Goal: Task Accomplishment & Management: Manage account settings

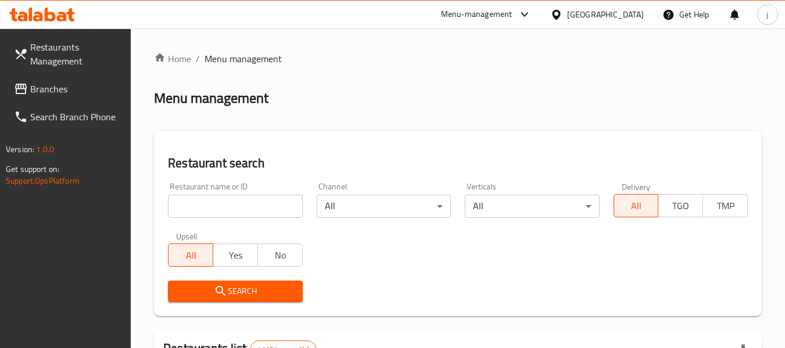
click at [550, 19] on div "[GEOGRAPHIC_DATA]" at bounding box center [597, 15] width 112 height 28
click at [557, 19] on icon at bounding box center [556, 14] width 8 height 10
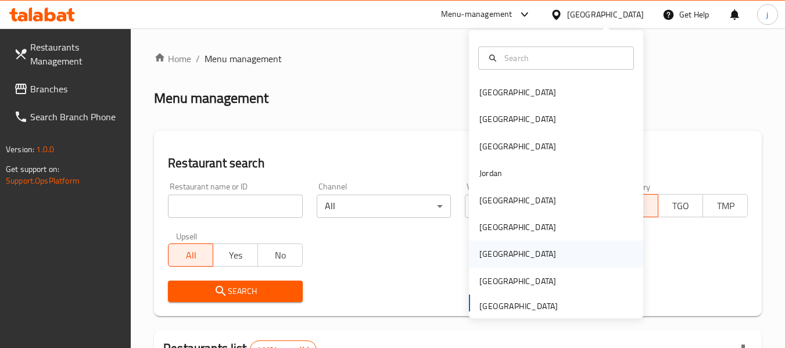
click at [479, 254] on div "Qatar" at bounding box center [517, 254] width 77 height 13
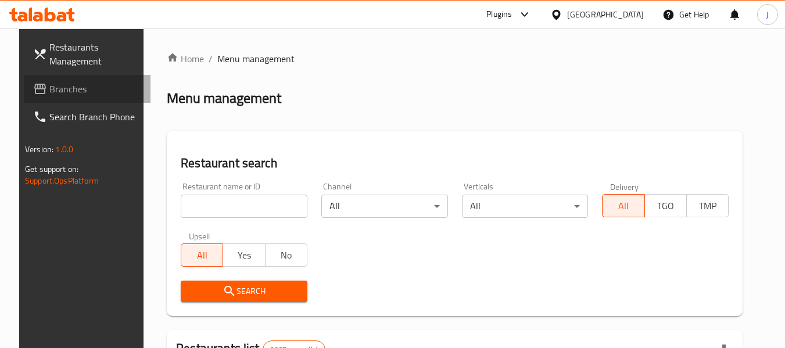
click at [52, 90] on span "Branches" at bounding box center [95, 89] width 92 height 14
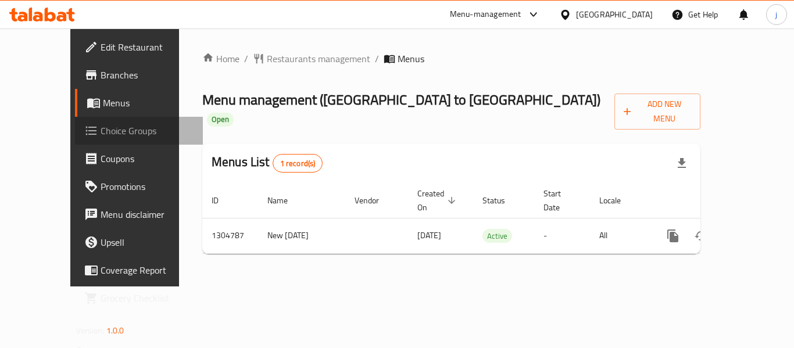
click at [101, 138] on span "Choice Groups" at bounding box center [147, 131] width 93 height 14
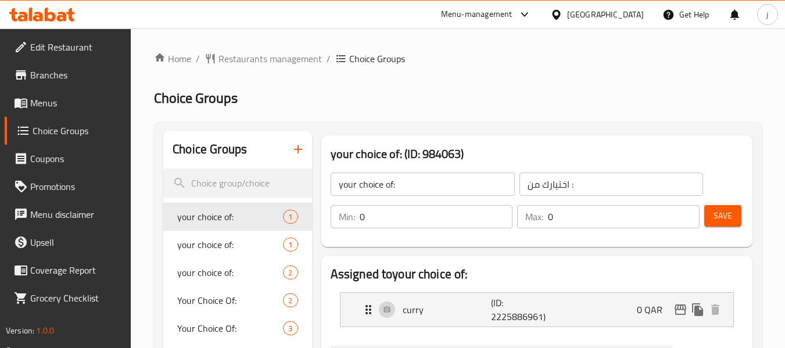
scroll to position [232, 0]
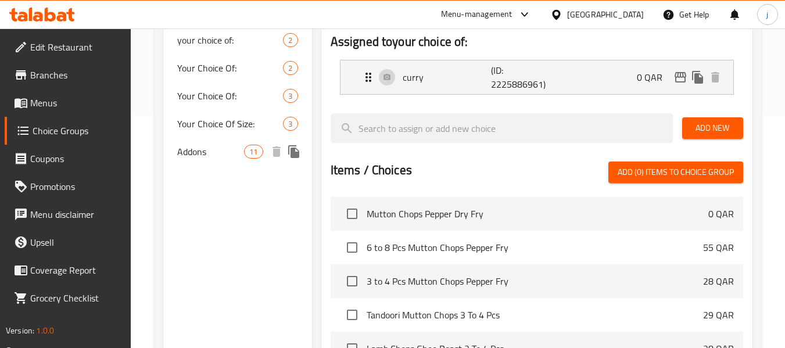
click at [208, 160] on div "Addons 11" at bounding box center [237, 152] width 148 height 28
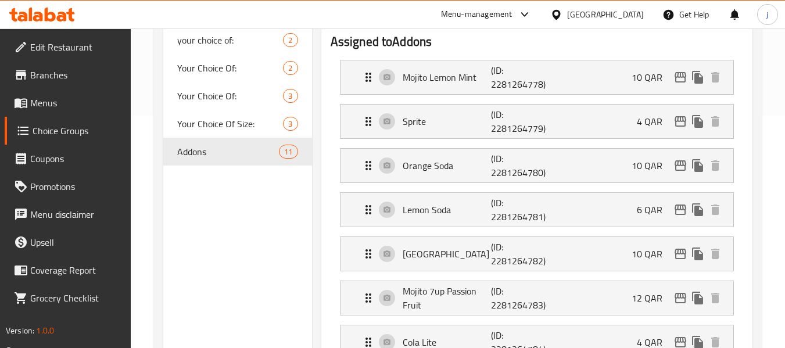
type input "Addons"
type input "الإضافات"
type input "11"
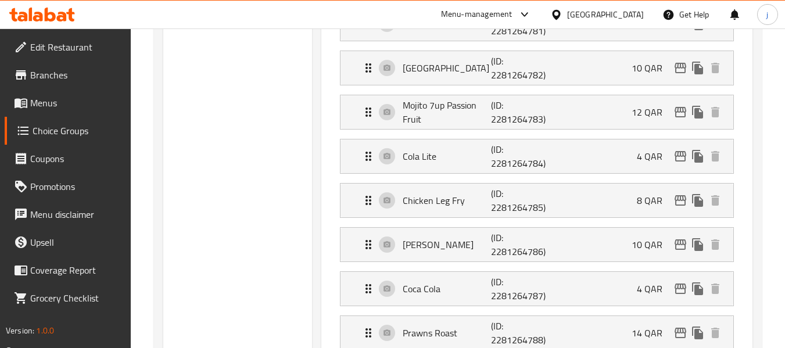
scroll to position [581, 0]
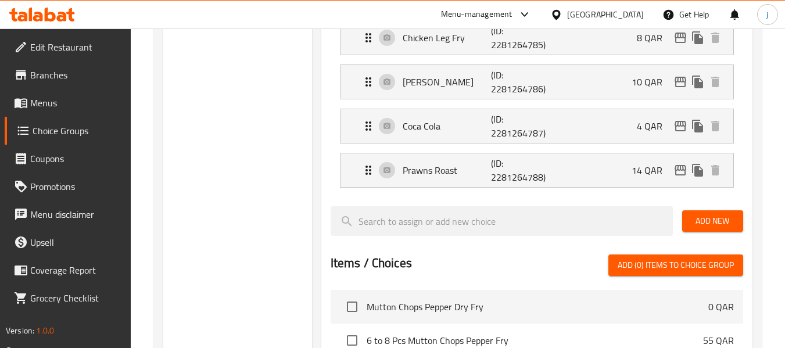
click at [560, 10] on icon at bounding box center [556, 14] width 8 height 10
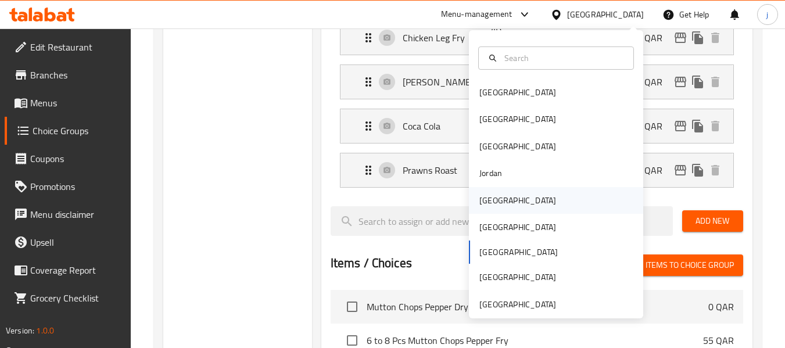
click at [493, 203] on div "Kuwait" at bounding box center [517, 200] width 77 height 13
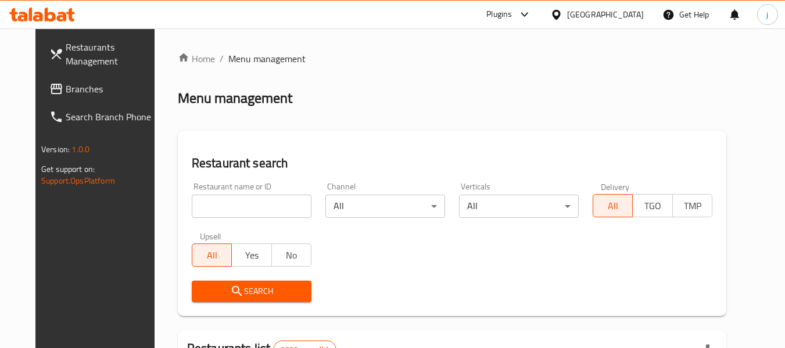
click at [90, 88] on span "Branches" at bounding box center [112, 89] width 92 height 14
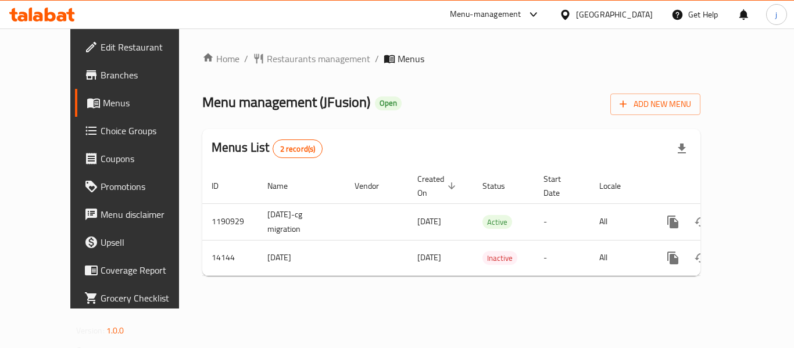
click at [629, 18] on div "Kuwait" at bounding box center [614, 14] width 77 height 13
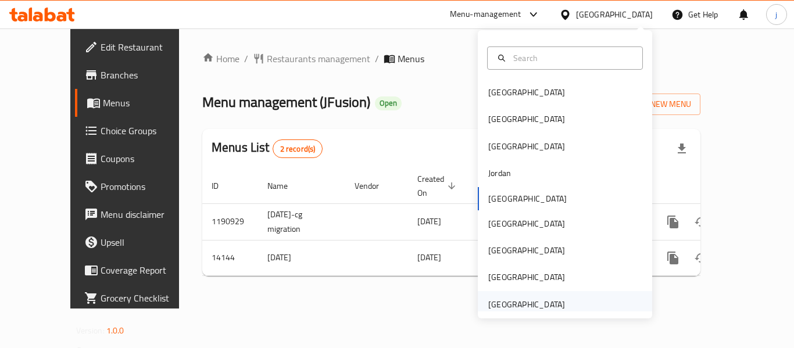
click at [526, 304] on div "[GEOGRAPHIC_DATA]" at bounding box center [526, 304] width 77 height 13
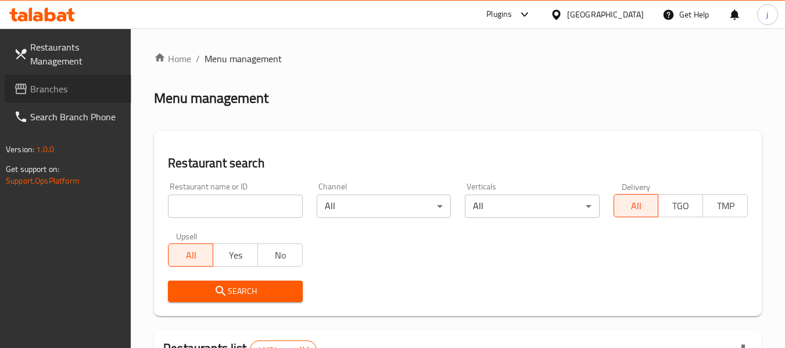
click at [69, 86] on span "Branches" at bounding box center [76, 89] width 92 height 14
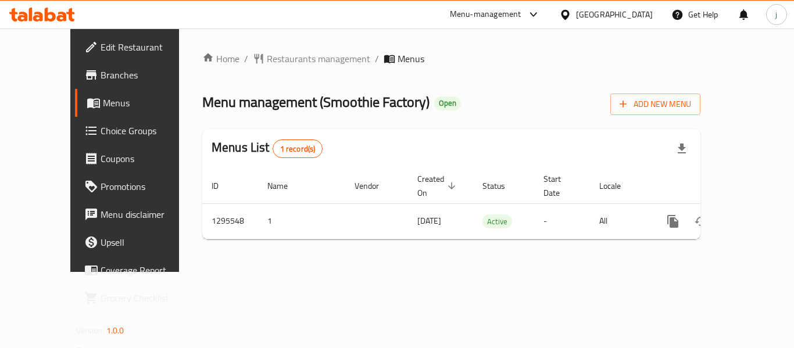
click at [605, 5] on div "[GEOGRAPHIC_DATA]" at bounding box center [606, 15] width 112 height 28
click at [287, 64] on span "Restaurants management" at bounding box center [318, 59] width 103 height 14
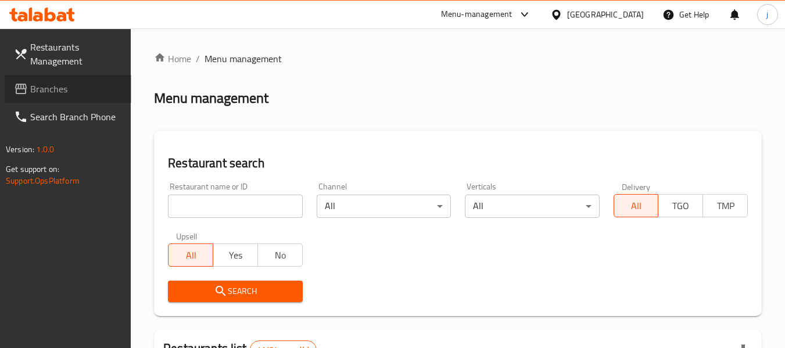
click at [56, 95] on span "Branches" at bounding box center [76, 89] width 92 height 14
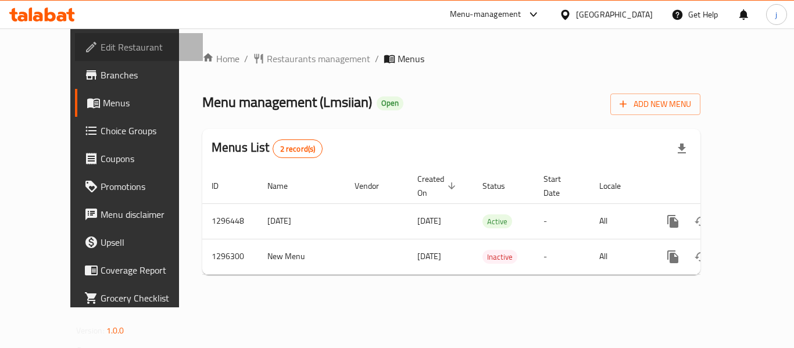
click at [75, 34] on link "Edit Restaurant" at bounding box center [139, 47] width 128 height 28
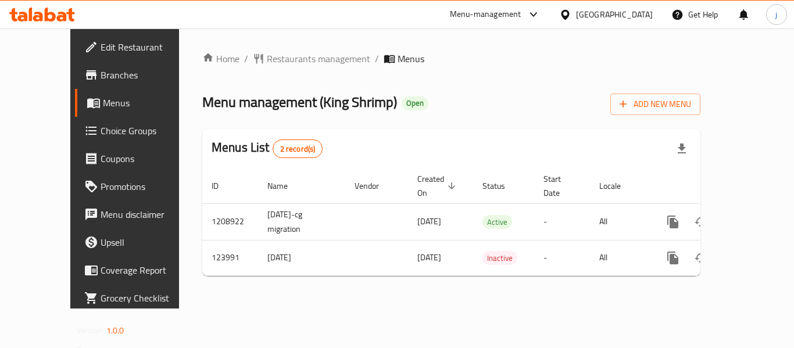
click at [606, 16] on div "[GEOGRAPHIC_DATA]" at bounding box center [614, 14] width 77 height 13
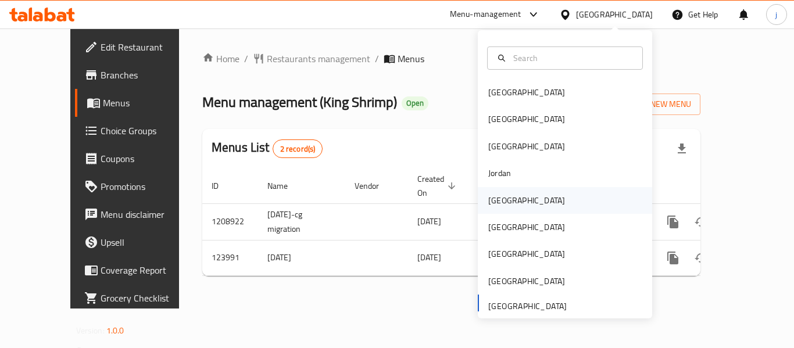
click at [488, 205] on div "[GEOGRAPHIC_DATA]" at bounding box center [526, 200] width 77 height 13
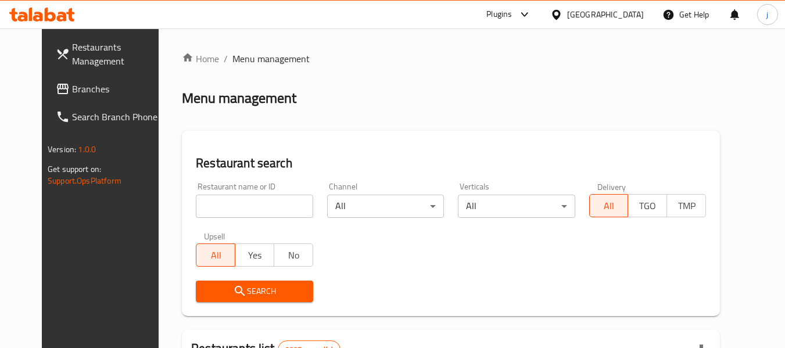
click at [72, 92] on span "Branches" at bounding box center [118, 89] width 92 height 14
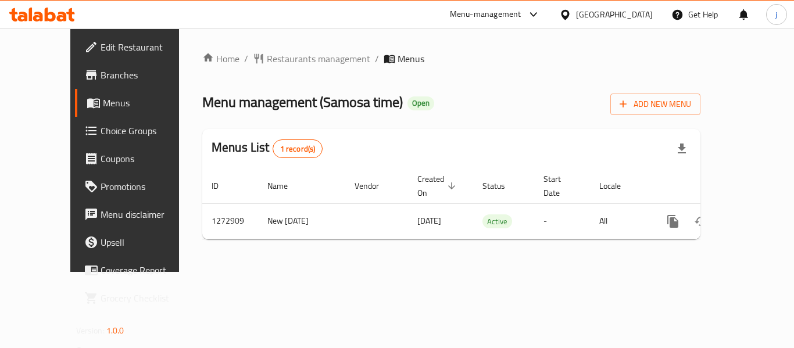
click at [576, 16] on div at bounding box center [567, 14] width 17 height 13
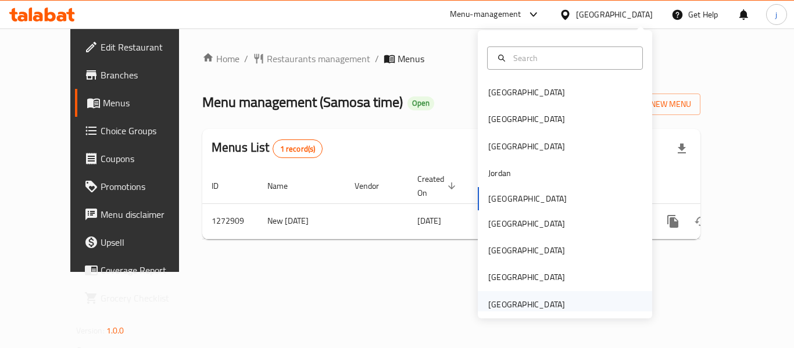
click at [526, 302] on div "[GEOGRAPHIC_DATA]" at bounding box center [526, 304] width 77 height 13
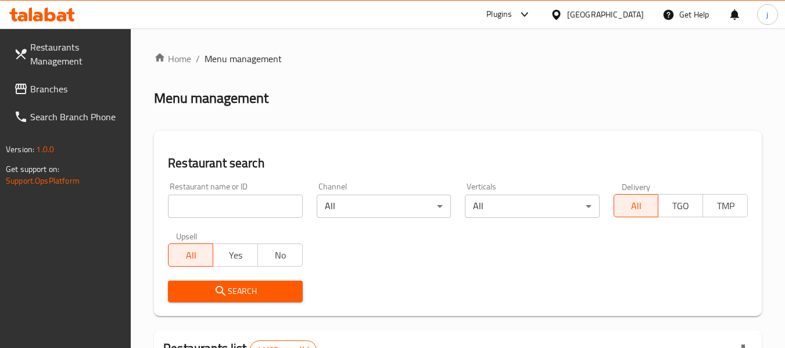
click at [52, 94] on span "Branches" at bounding box center [76, 89] width 92 height 14
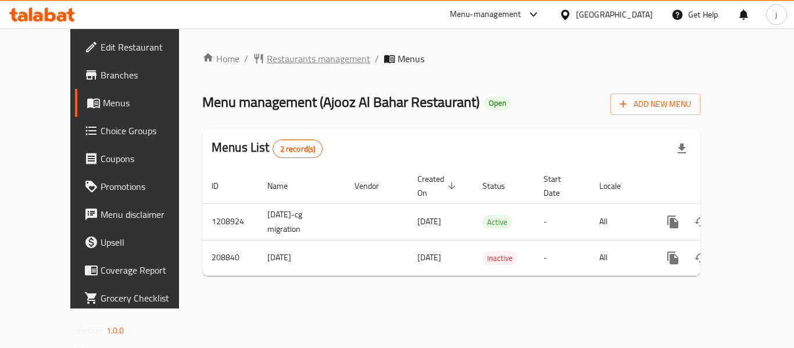
click at [295, 66] on span "Restaurants management" at bounding box center [318, 59] width 103 height 14
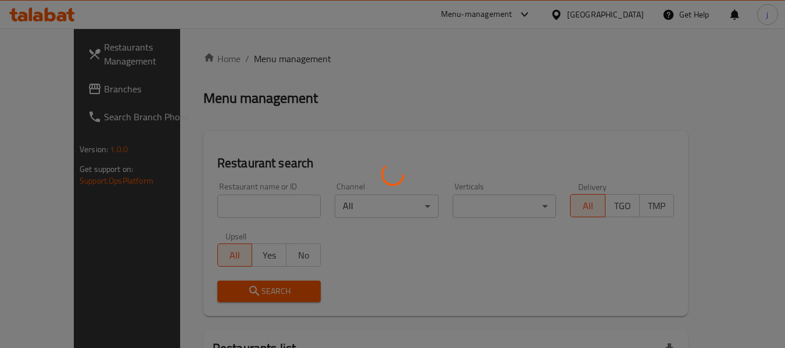
drag, startPoint x: 295, startPoint y: 67, endPoint x: 244, endPoint y: 62, distance: 50.8
click at [244, 62] on div at bounding box center [392, 174] width 785 height 348
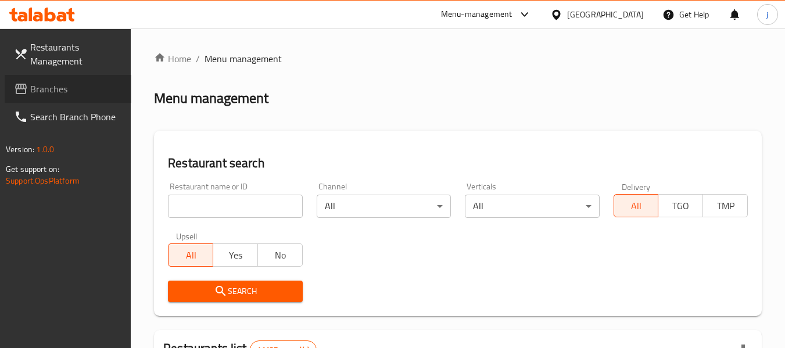
click at [54, 94] on span "Branches" at bounding box center [76, 89] width 92 height 14
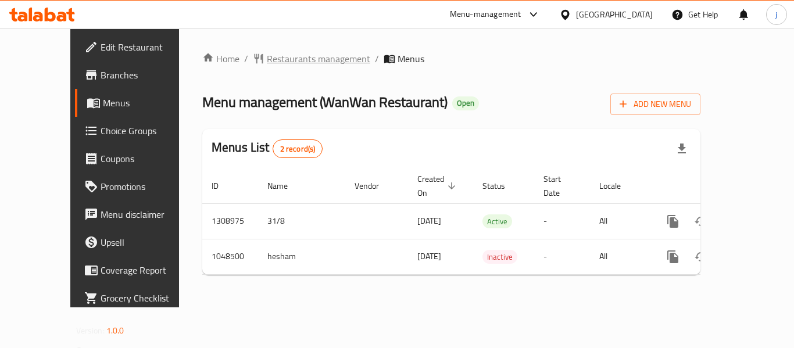
click at [274, 63] on span "Restaurants management" at bounding box center [318, 59] width 103 height 14
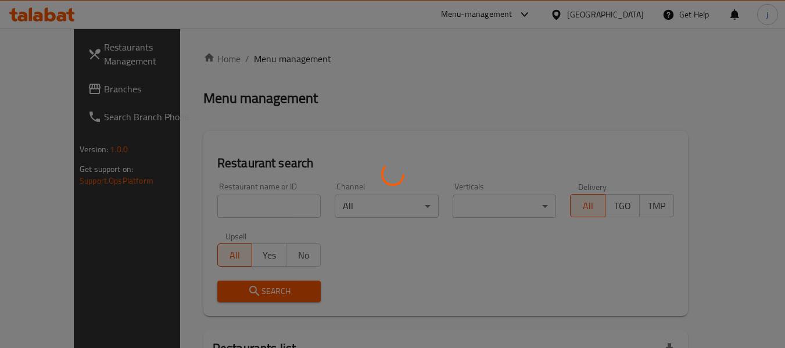
click at [66, 87] on div at bounding box center [392, 174] width 785 height 348
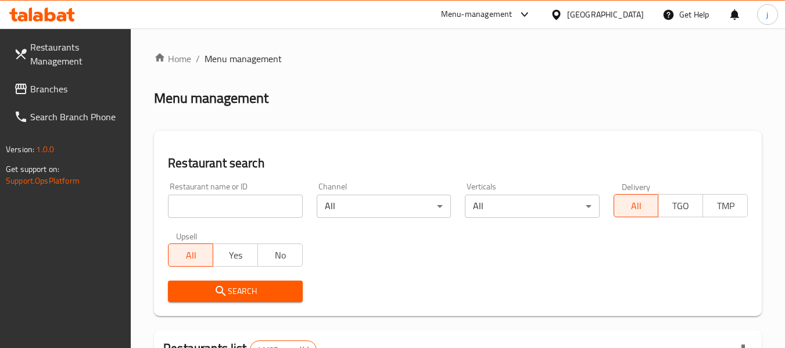
drag, startPoint x: 73, startPoint y: 85, endPoint x: 34, endPoint y: 99, distance: 40.8
click at [73, 85] on span "Branches" at bounding box center [76, 89] width 92 height 14
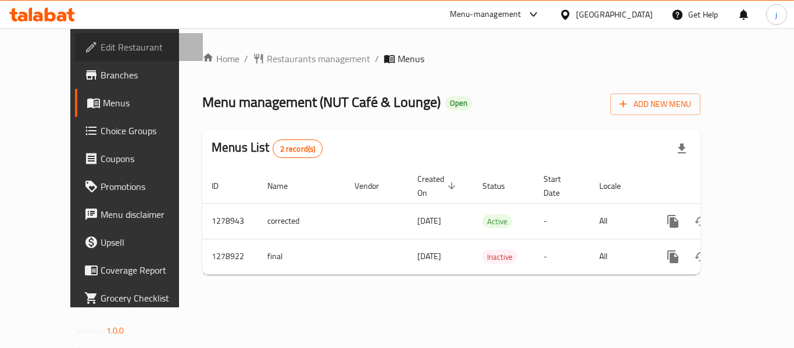
click at [101, 51] on span "Edit Restaurant" at bounding box center [147, 47] width 93 height 14
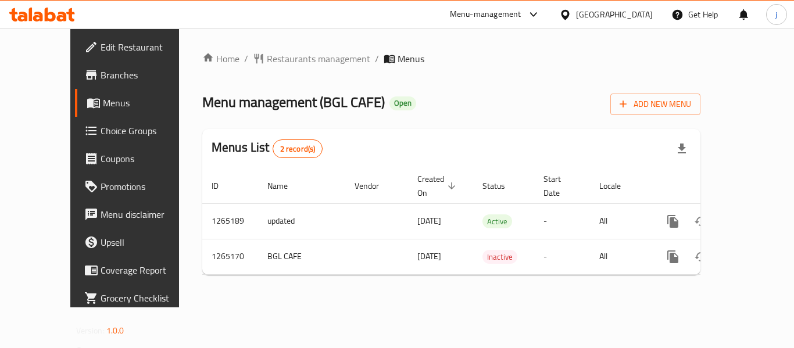
click at [101, 47] on span "Edit Restaurant" at bounding box center [147, 47] width 93 height 14
click at [571, 17] on icon at bounding box center [565, 15] width 12 height 12
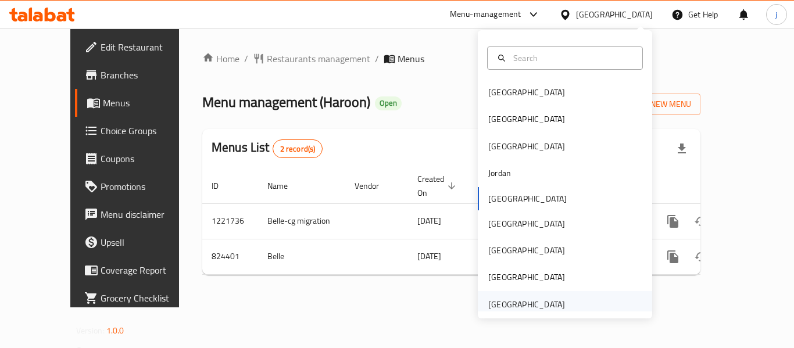
click at [520, 309] on div "[GEOGRAPHIC_DATA]" at bounding box center [526, 304] width 77 height 13
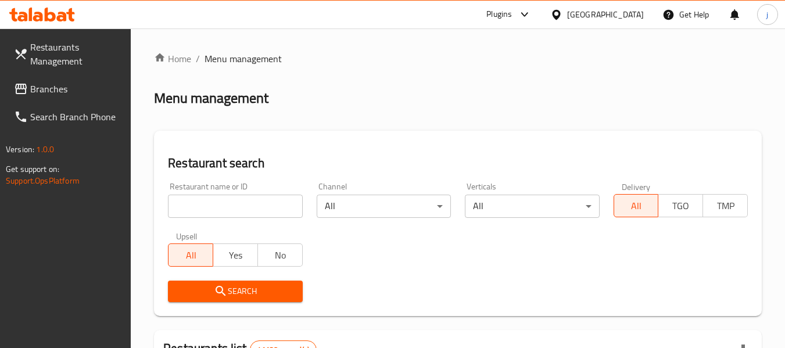
click at [74, 87] on span "Branches" at bounding box center [76, 89] width 92 height 14
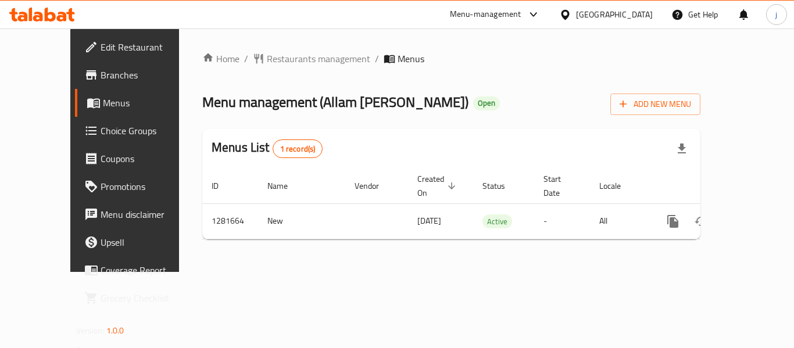
click at [362, 230] on div "Home / Restaurants management / Menus Menu management ( Allam Al Behar ) Open A…" at bounding box center [451, 150] width 498 height 197
click at [633, 17] on div "[GEOGRAPHIC_DATA]" at bounding box center [614, 14] width 77 height 13
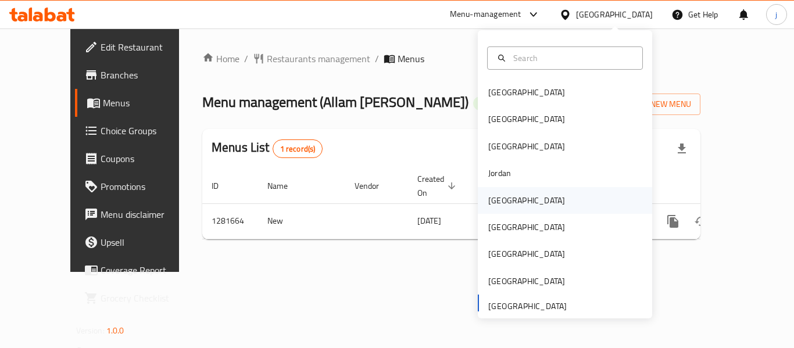
click at [488, 202] on div "Kuwait" at bounding box center [526, 200] width 77 height 13
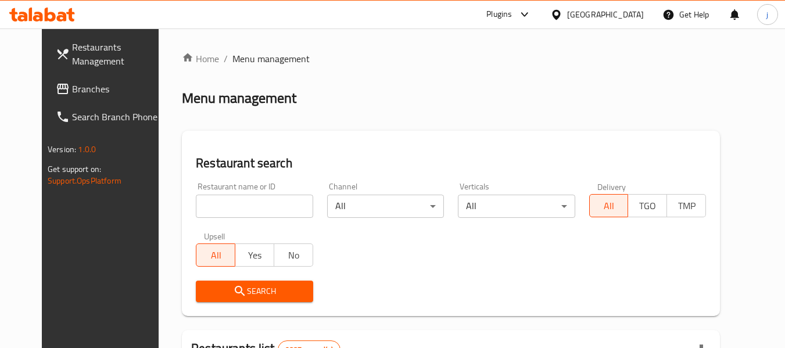
click at [72, 91] on span "Branches" at bounding box center [118, 89] width 92 height 14
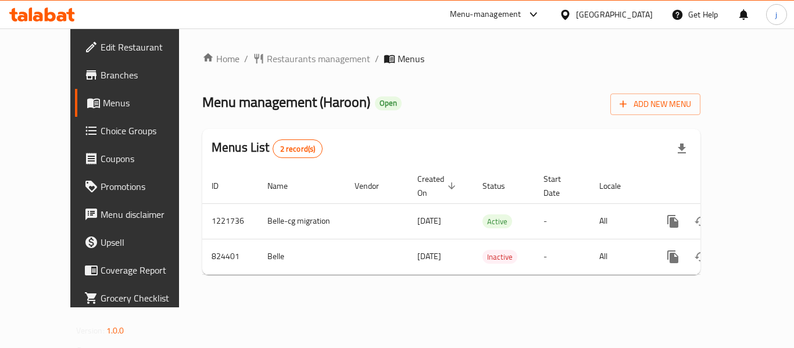
click at [576, 15] on div at bounding box center [567, 14] width 17 height 13
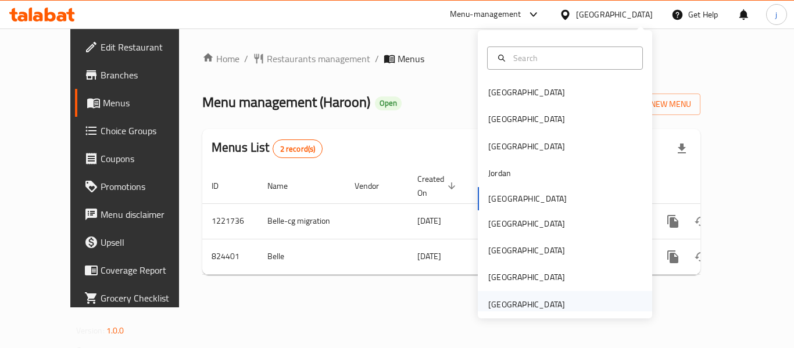
click at [534, 302] on div "[GEOGRAPHIC_DATA]" at bounding box center [526, 304] width 77 height 13
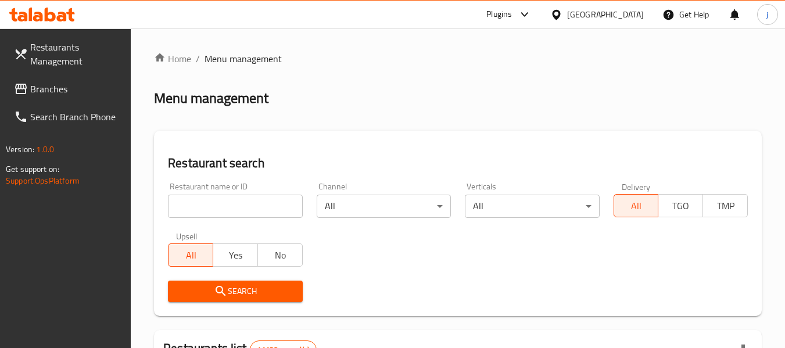
click at [49, 89] on span "Branches" at bounding box center [76, 89] width 92 height 14
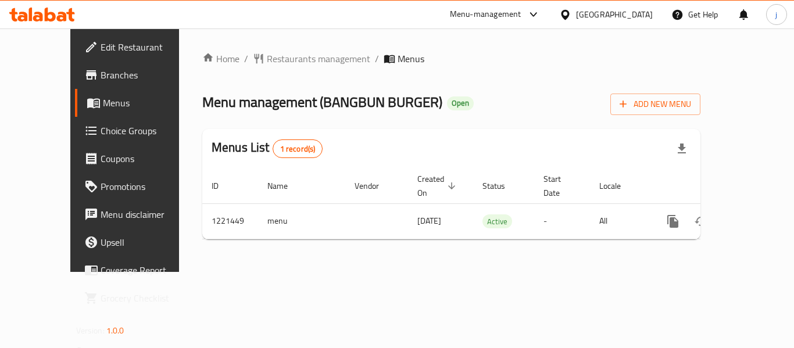
click at [582, 12] on div "[GEOGRAPHIC_DATA]" at bounding box center [614, 14] width 77 height 13
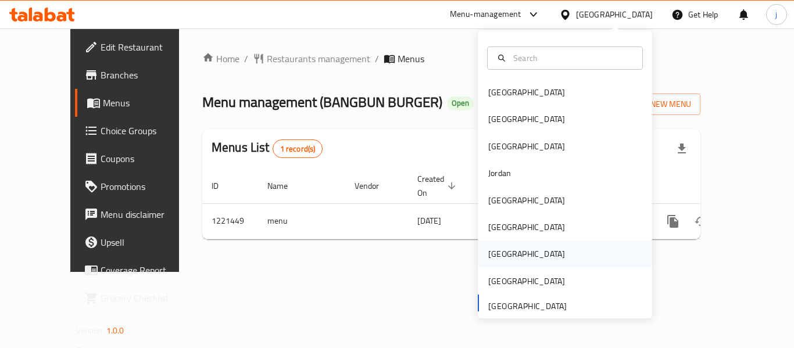
click at [520, 248] on div "[GEOGRAPHIC_DATA]" at bounding box center [565, 254] width 174 height 27
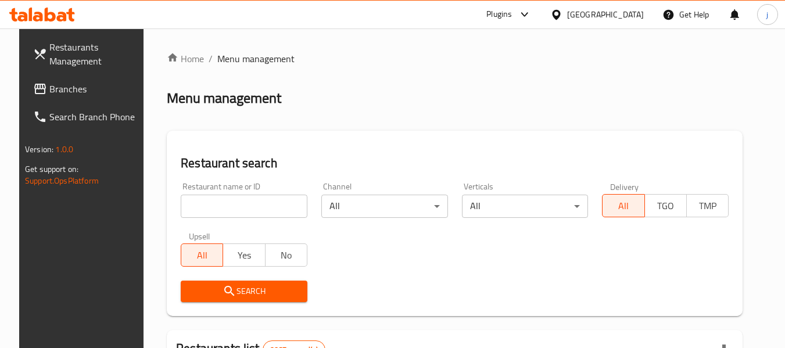
click at [53, 78] on link "Branches" at bounding box center [87, 89] width 127 height 28
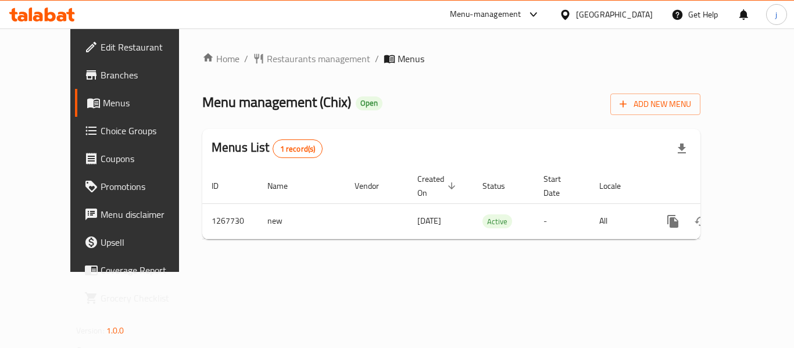
click at [571, 14] on icon at bounding box center [565, 15] width 12 height 12
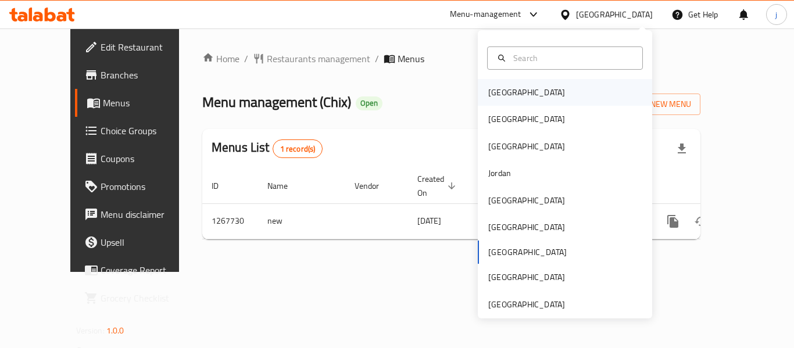
click at [500, 90] on div "[GEOGRAPHIC_DATA]" at bounding box center [526, 92] width 77 height 13
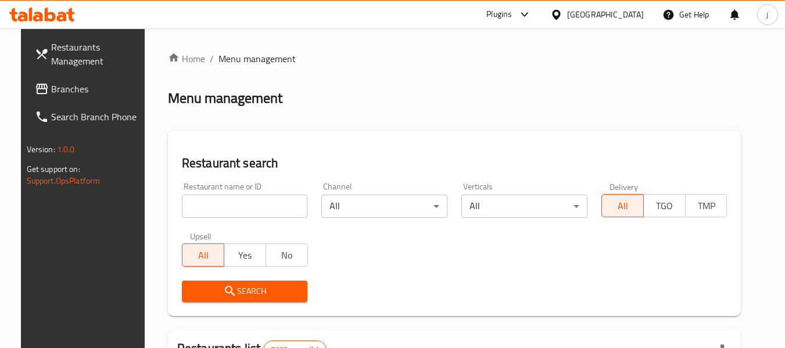
click at [88, 90] on span "Branches" at bounding box center [97, 89] width 92 height 14
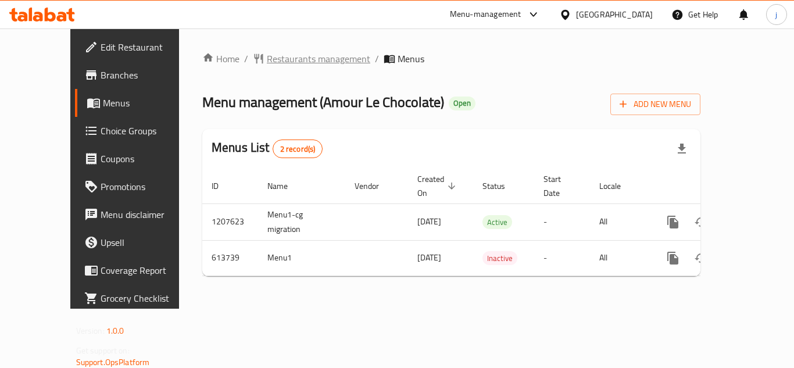
click at [286, 56] on span "Restaurants management" at bounding box center [318, 59] width 103 height 14
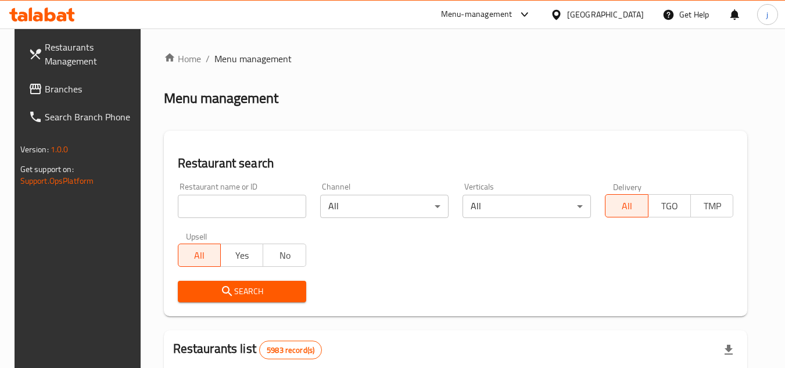
click at [62, 84] on span "Branches" at bounding box center [91, 89] width 92 height 14
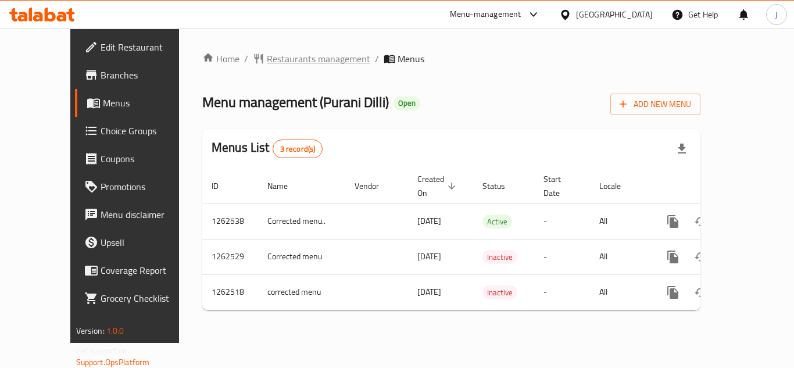
click at [267, 66] on span "Restaurants management" at bounding box center [318, 59] width 103 height 14
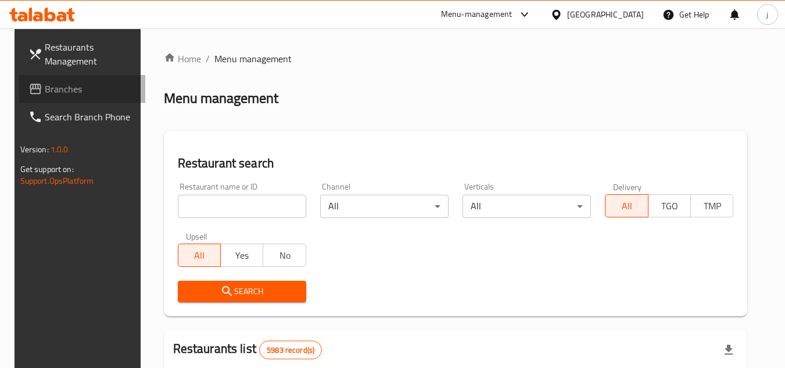
click at [74, 83] on span "Branches" at bounding box center [91, 89] width 92 height 14
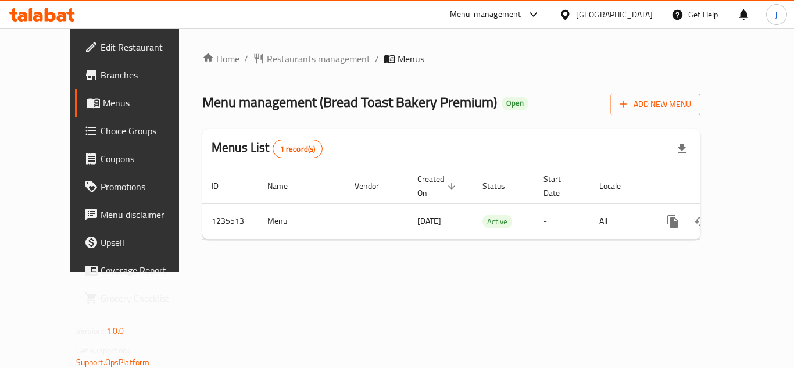
click at [571, 12] on icon at bounding box center [565, 15] width 12 height 12
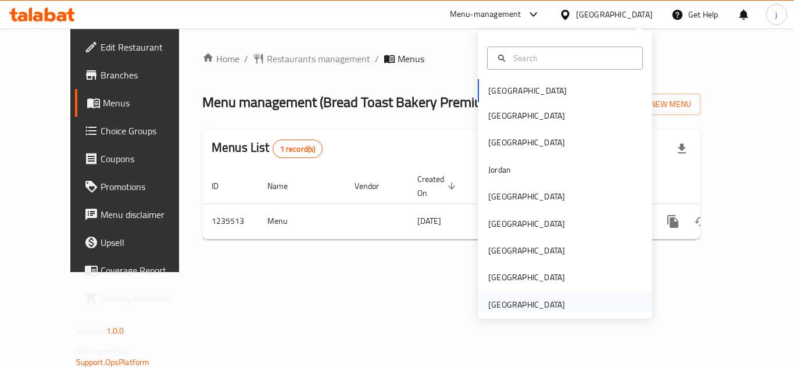
click at [509, 306] on div "[GEOGRAPHIC_DATA]" at bounding box center [526, 304] width 77 height 13
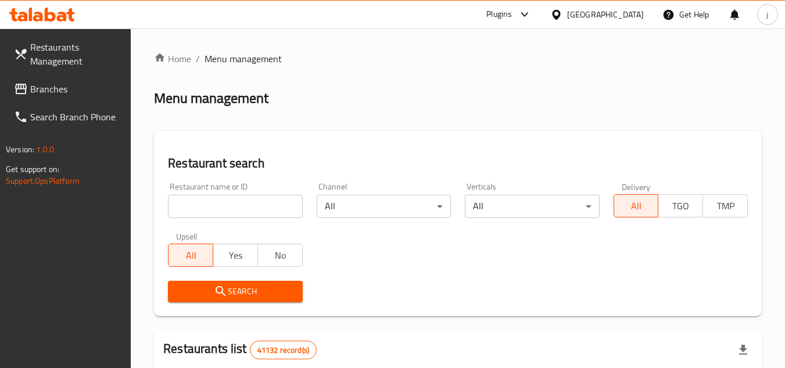
drag, startPoint x: 52, startPoint y: 84, endPoint x: 33, endPoint y: 87, distance: 19.4
click at [52, 84] on span "Branches" at bounding box center [76, 89] width 92 height 14
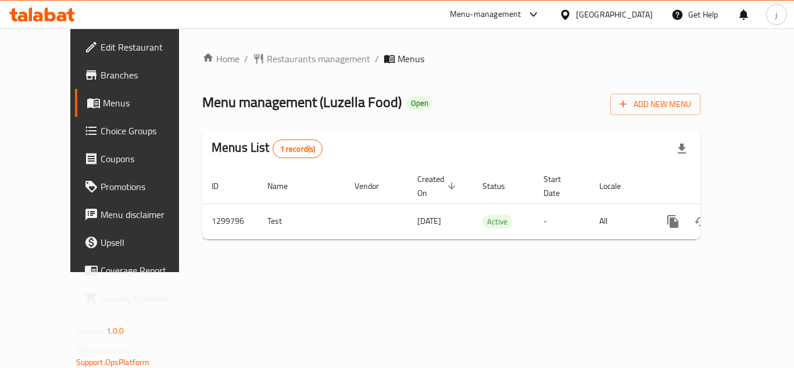
click at [591, 20] on div "[GEOGRAPHIC_DATA]" at bounding box center [614, 14] width 77 height 13
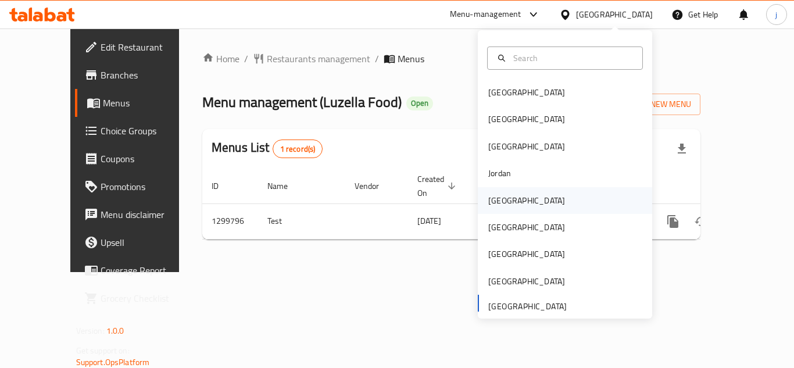
click at [499, 203] on div "[GEOGRAPHIC_DATA]" at bounding box center [526, 200] width 77 height 13
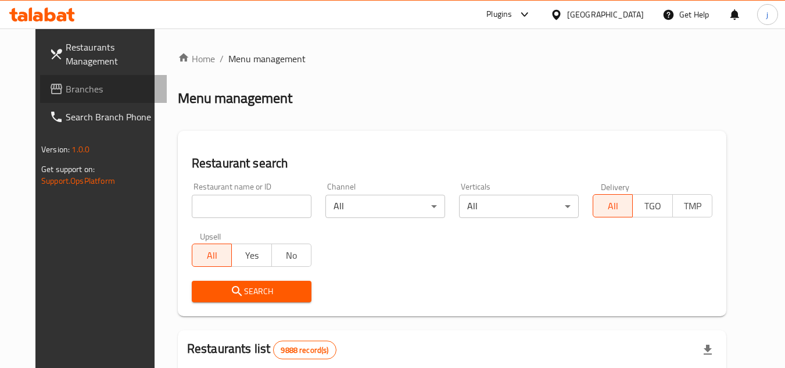
click at [69, 83] on span "Branches" at bounding box center [112, 89] width 92 height 14
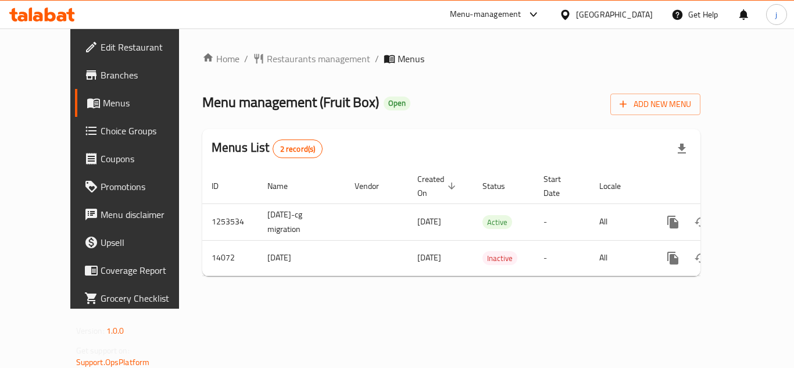
click at [101, 133] on span "Choice Groups" at bounding box center [147, 131] width 93 height 14
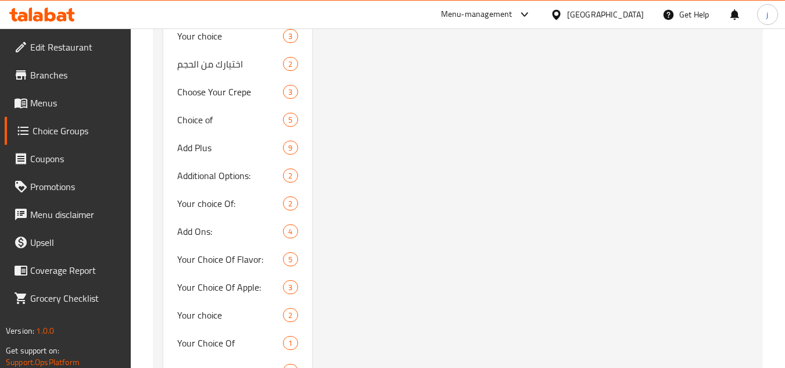
scroll to position [1051, 0]
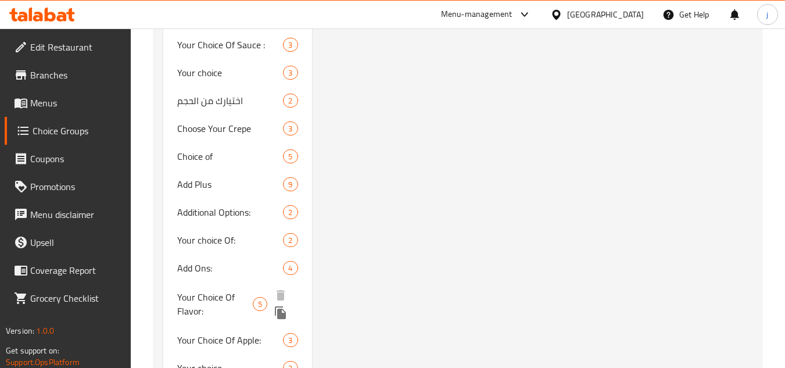
click at [210, 302] on span "Your Choice Of Flavor:" at bounding box center [215, 304] width 76 height 28
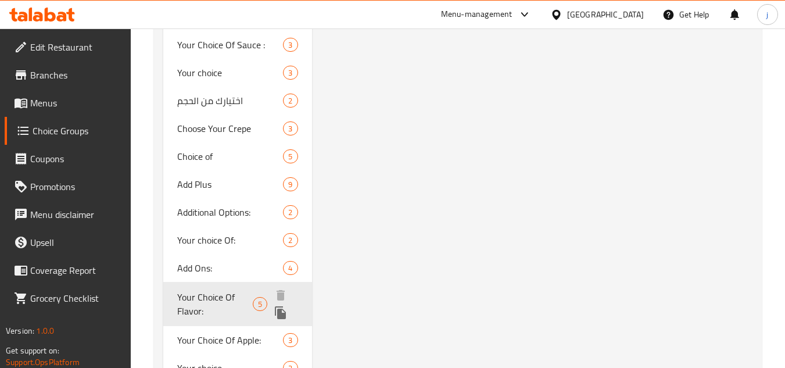
type input "Your Choice Of Flavor:"
type input "إختيارك من النكهة:"
type input "0"
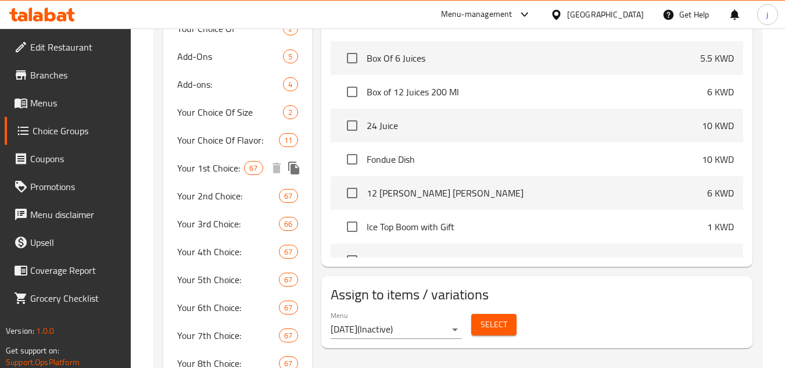
scroll to position [586, 0]
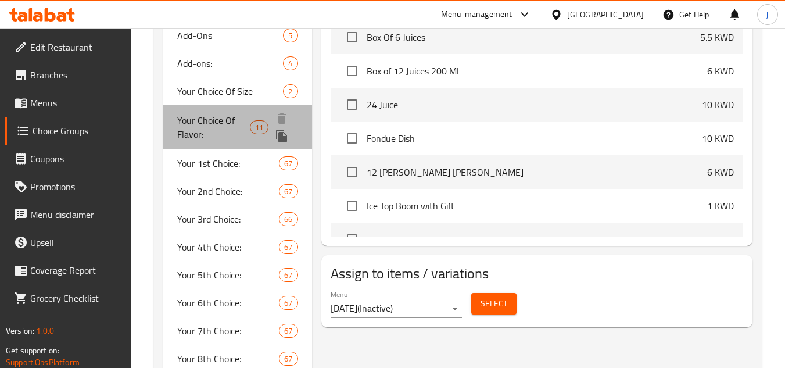
click at [223, 121] on span "Your Choice Of Flavor:" at bounding box center [213, 127] width 73 height 28
type input "إختيارك من النكهه:"
type input "2"
type input "5"
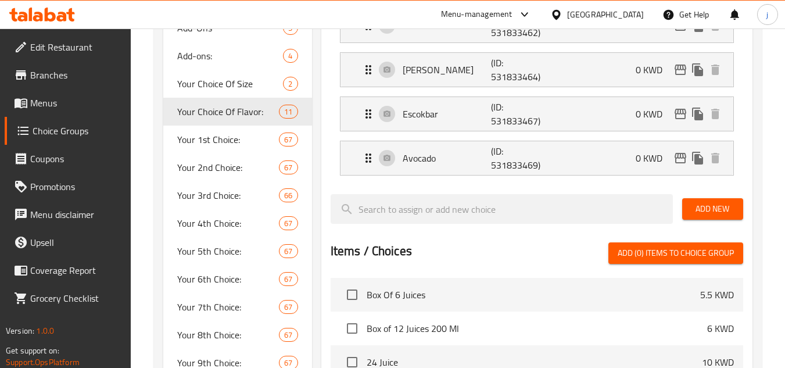
scroll to position [644, 0]
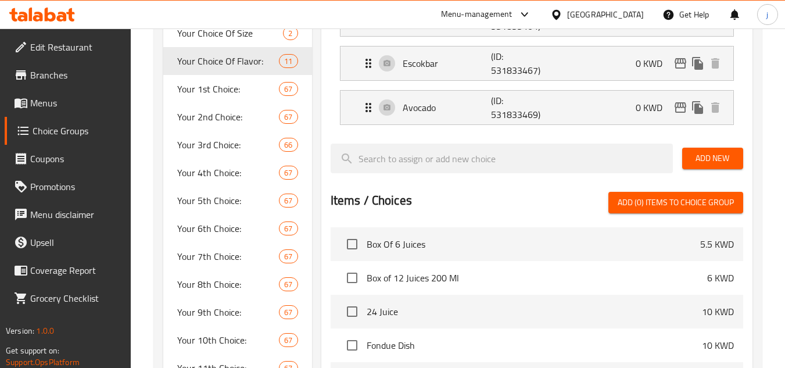
click at [638, 15] on div "Kuwait" at bounding box center [605, 14] width 77 height 13
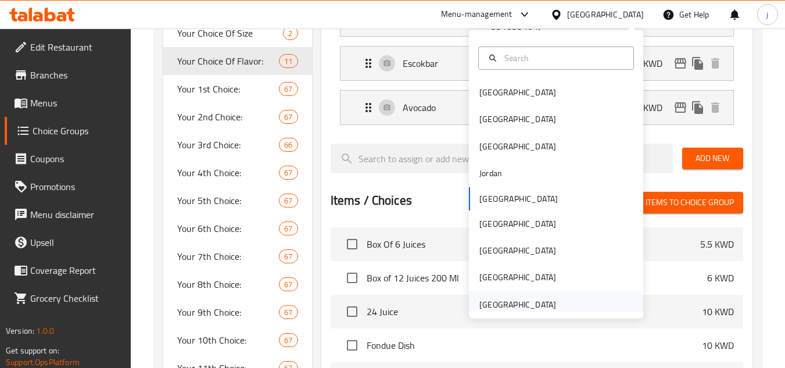
click at [521, 306] on div "[GEOGRAPHIC_DATA]" at bounding box center [517, 304] width 77 height 13
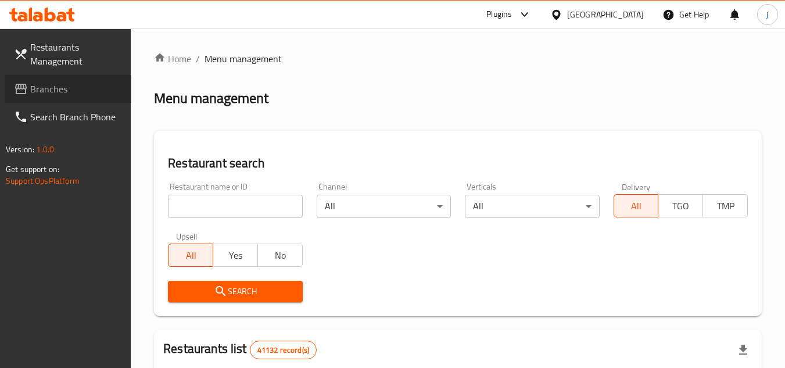
click at [58, 91] on span "Branches" at bounding box center [76, 89] width 92 height 14
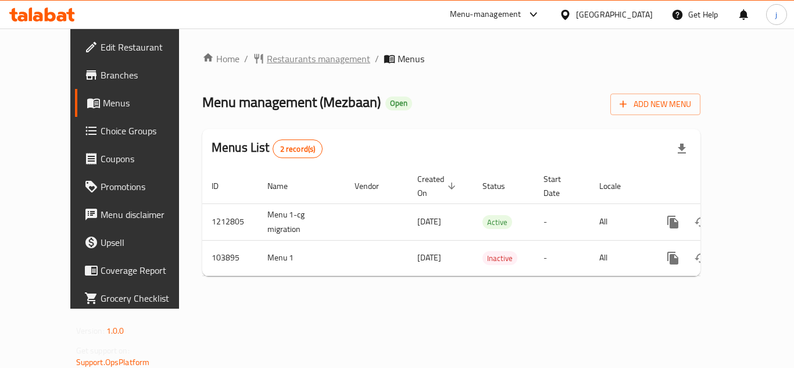
click at [267, 58] on span "Restaurants management" at bounding box center [318, 59] width 103 height 14
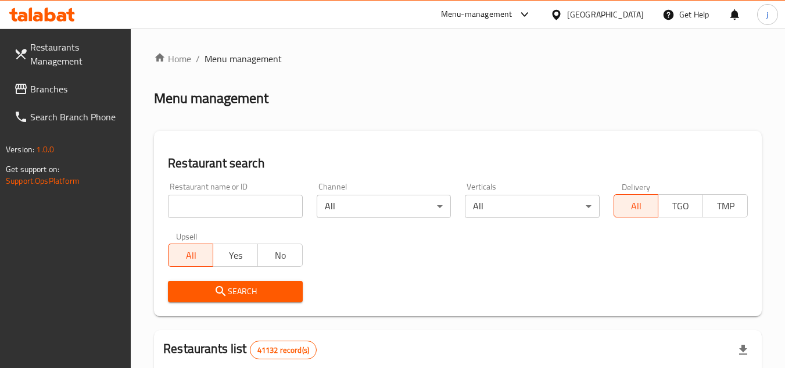
click at [40, 92] on span "Branches" at bounding box center [76, 89] width 92 height 14
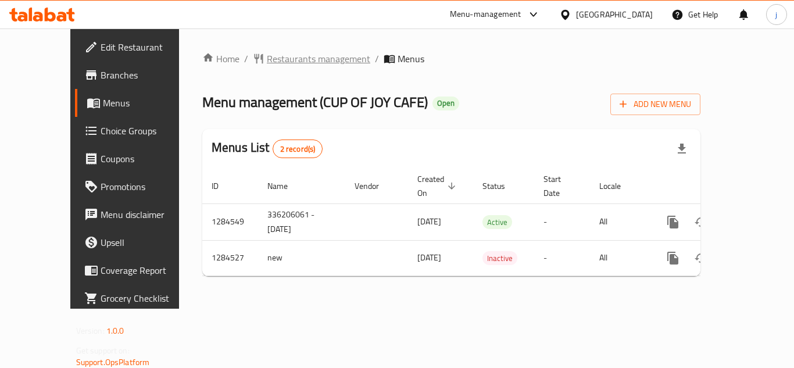
click at [267, 65] on span "Restaurants management" at bounding box center [318, 59] width 103 height 14
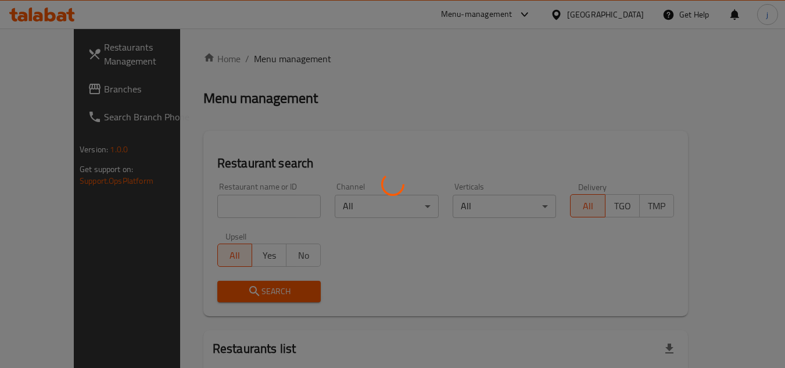
click at [58, 80] on div at bounding box center [392, 184] width 785 height 368
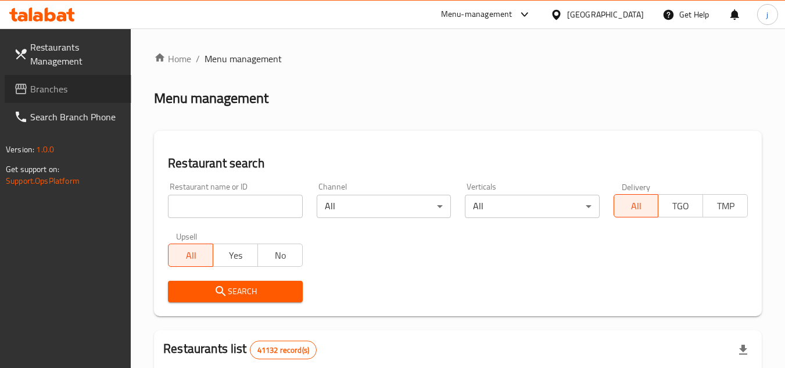
click at [81, 88] on span "Branches" at bounding box center [76, 89] width 92 height 14
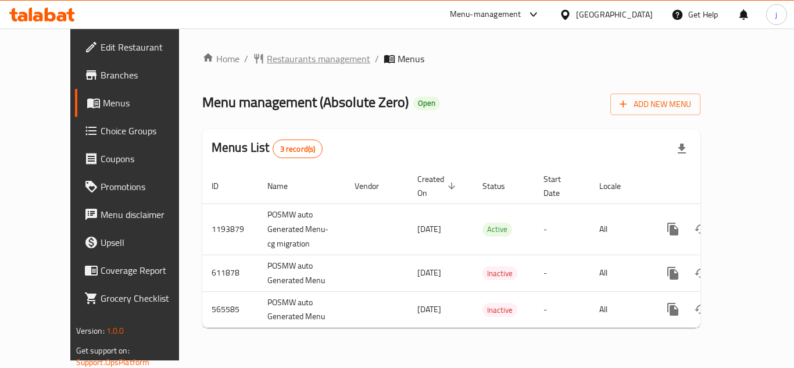
click at [267, 57] on span "Restaurants management" at bounding box center [318, 59] width 103 height 14
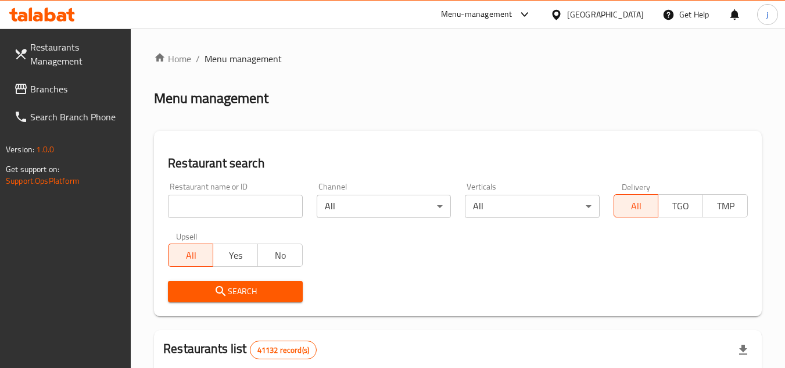
click at [221, 212] on input "search" at bounding box center [235, 206] width 134 height 23
paste input "24693"
type input "24693"
click at [199, 284] on span "Search" at bounding box center [235, 291] width 116 height 15
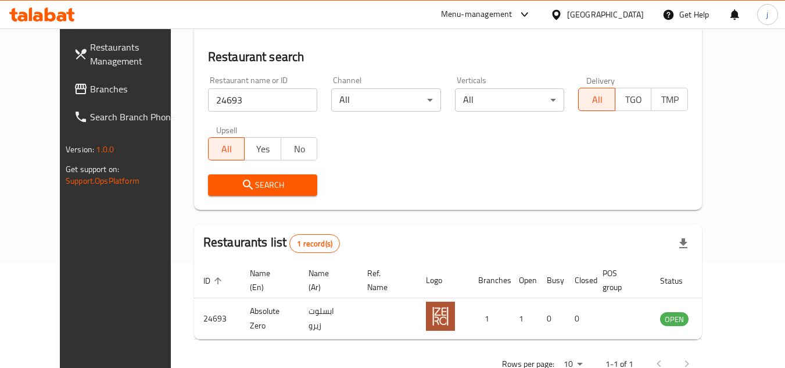
scroll to position [141, 0]
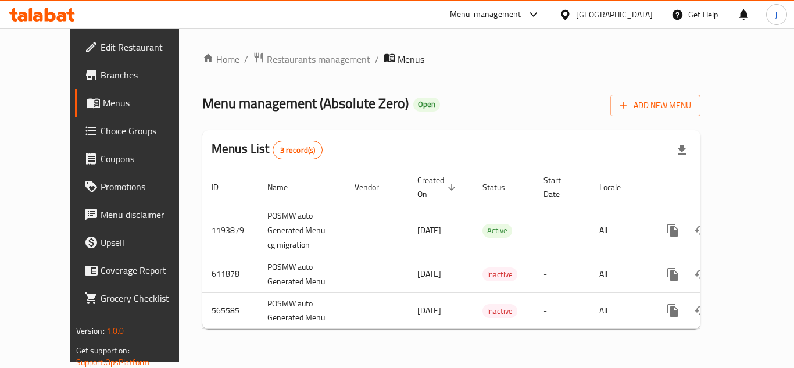
click at [75, 120] on link "Choice Groups" at bounding box center [139, 131] width 128 height 28
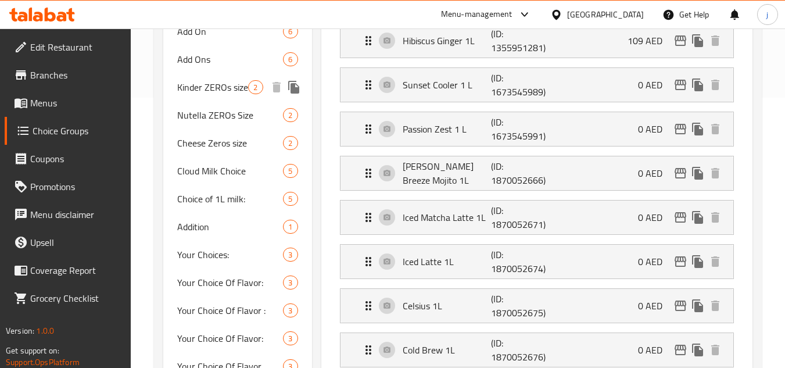
scroll to position [291, 0]
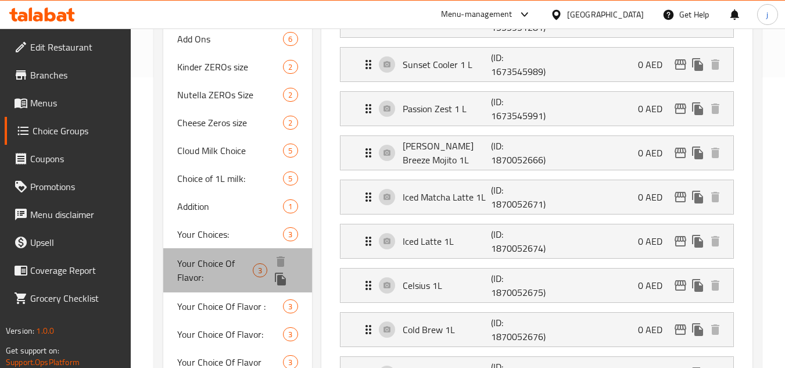
click at [214, 266] on span "Your Choice Of Flavor:" at bounding box center [215, 270] width 76 height 28
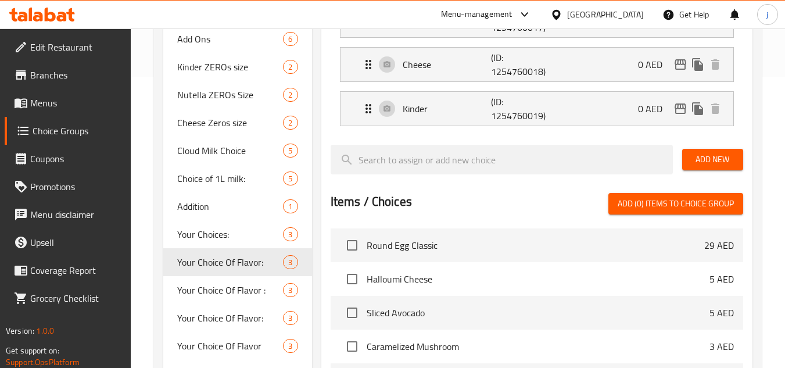
type input "Your Choice Of Flavor:"
type input "إختيارك من النكهة:"
type input "1"
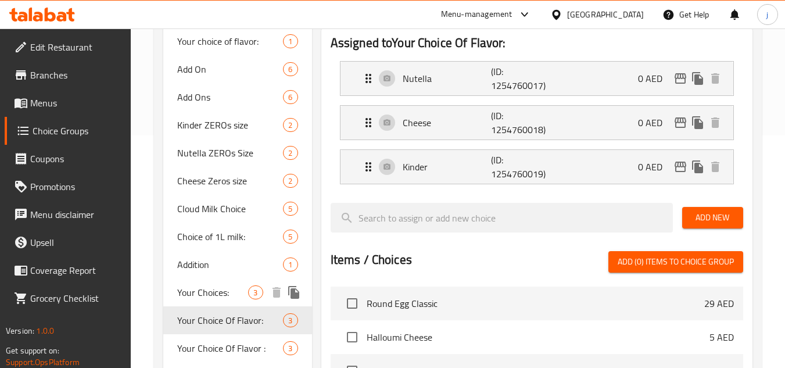
scroll to position [349, 0]
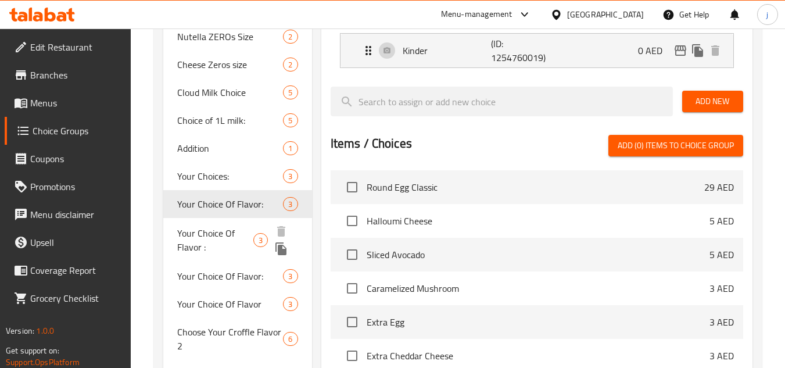
click at [233, 234] on span "Your Choice Of Flavor :" at bounding box center [215, 240] width 76 height 28
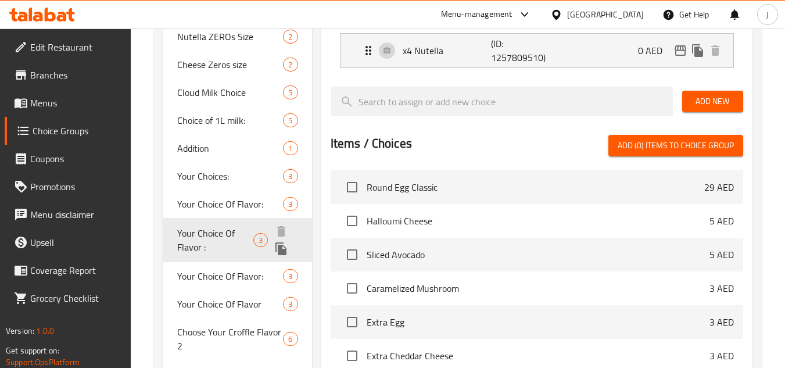
type input "Your Choice Of Flavor :"
type input "اختيارك من النكهة:"
type input "3"
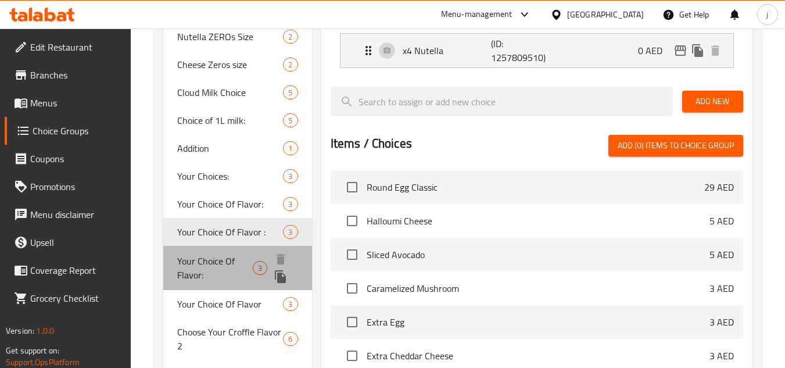
click at [217, 257] on span "Your Choice Of Flavor:" at bounding box center [215, 268] width 76 height 28
type input "Your Choice Of Flavor:"
type input "اختيارك من نكهة:"
type input "1"
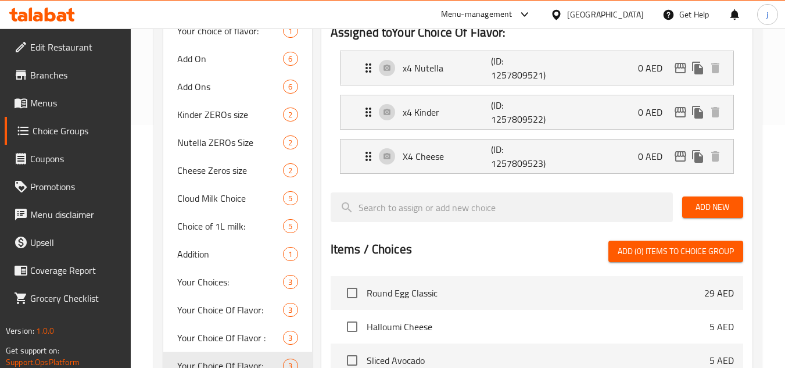
scroll to position [407, 0]
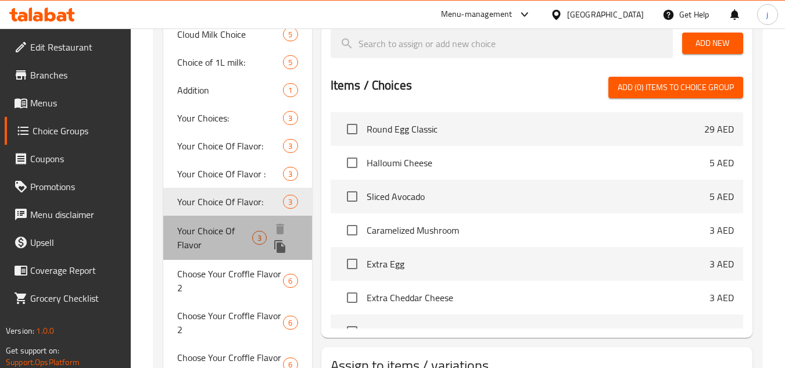
click at [217, 238] on span "Your Choice Of Flavor" at bounding box center [214, 238] width 75 height 28
type input "Your Choice Of Flavor"
type input "اختيارك من النكهة"
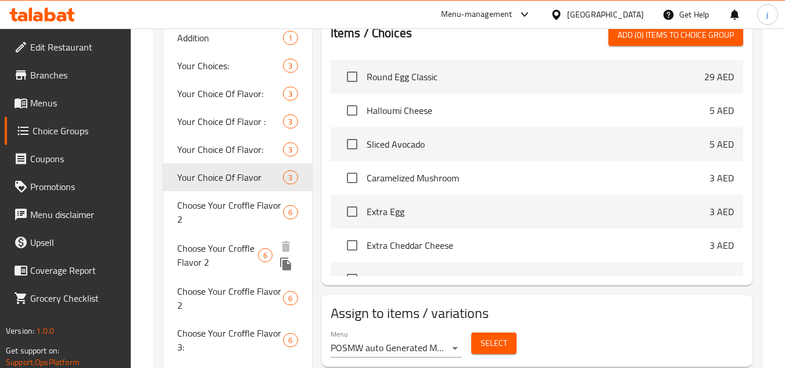
scroll to position [523, 0]
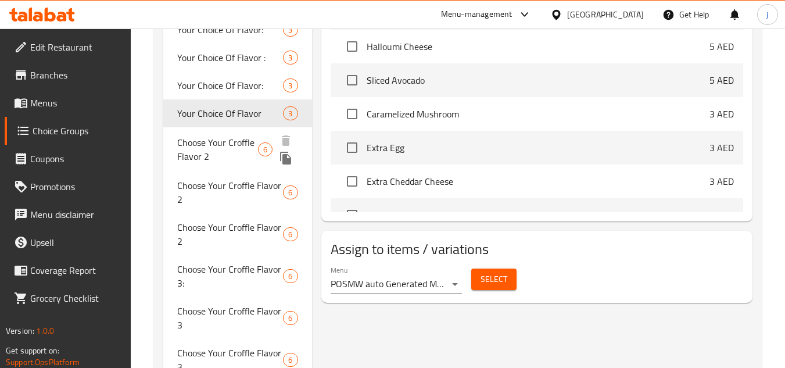
click at [209, 159] on span "Choose Your Croffle Flavor 2" at bounding box center [217, 149] width 81 height 28
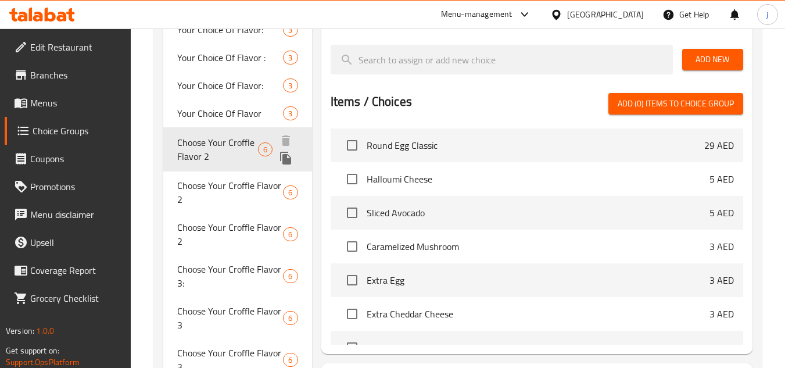
type input "Choose Your Croffle Flavor 2"
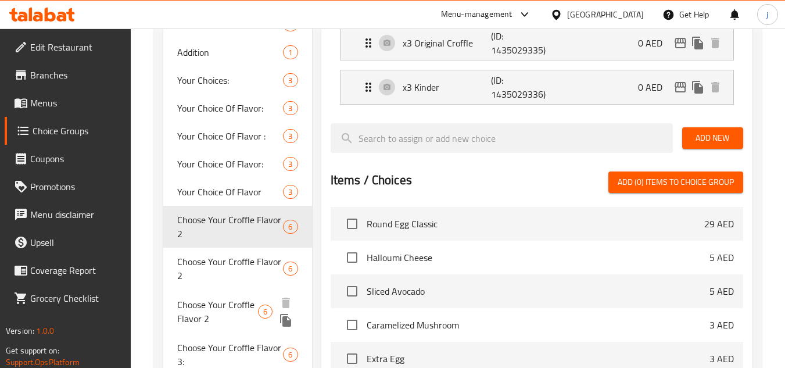
scroll to position [465, 0]
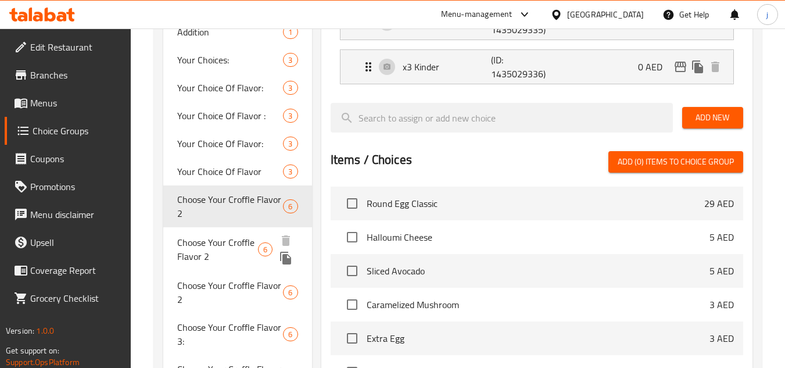
click at [201, 260] on span "Choose Your Croffle Flavor 2" at bounding box center [217, 249] width 81 height 28
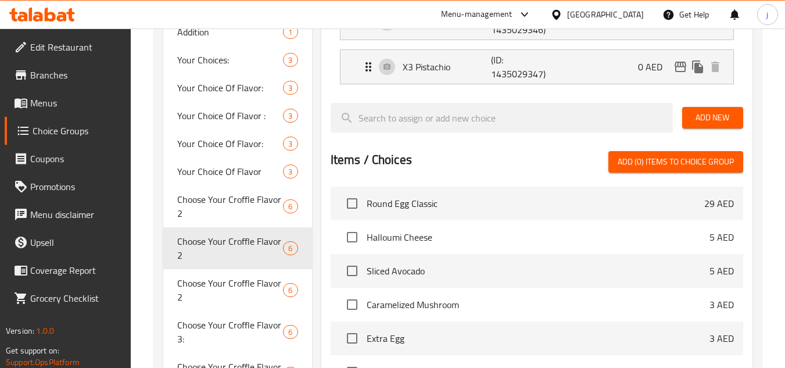
type input "اختر نكهة كروفل 2"
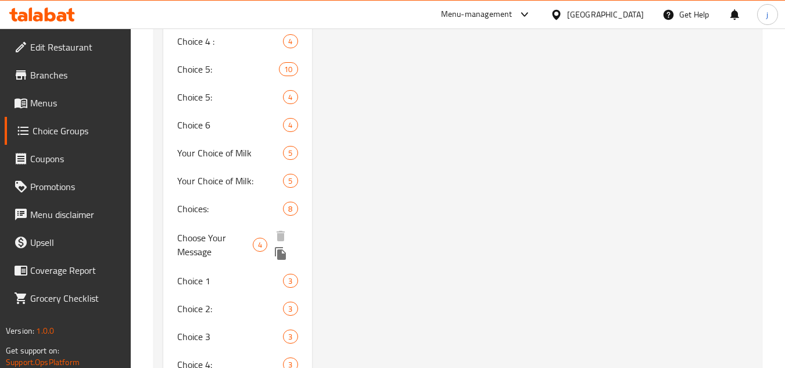
scroll to position [3751, 0]
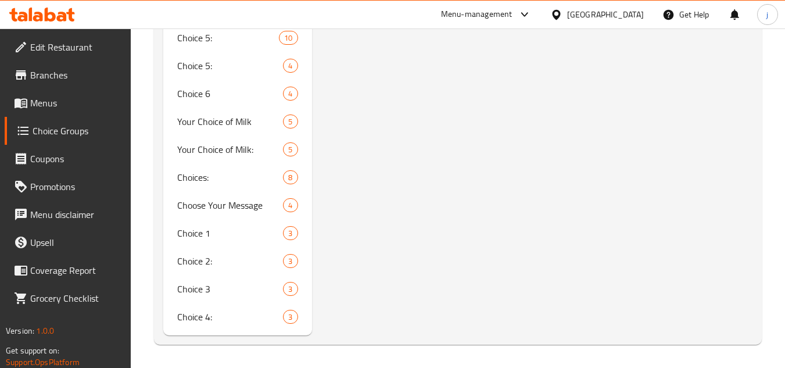
click at [613, 12] on div "[GEOGRAPHIC_DATA]" at bounding box center [605, 14] width 77 height 13
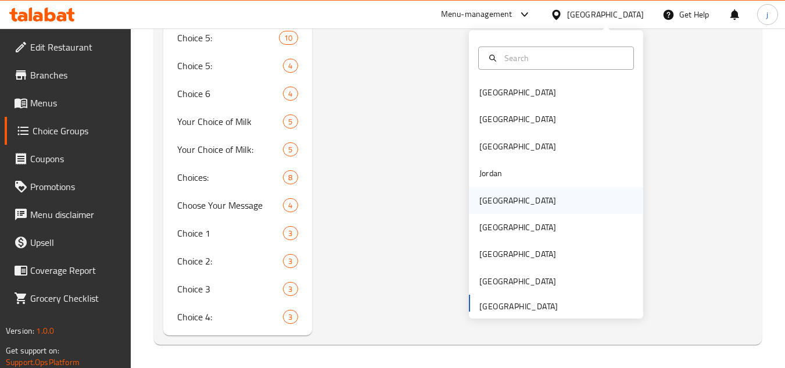
click at [493, 205] on div "Kuwait" at bounding box center [517, 200] width 77 height 13
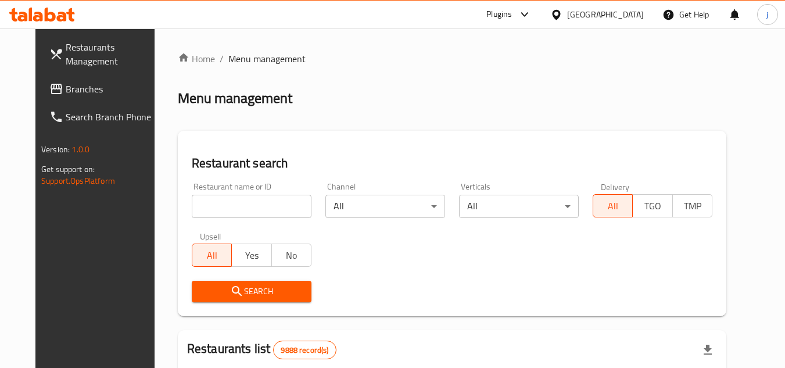
click at [66, 95] on span "Branches" at bounding box center [112, 89] width 92 height 14
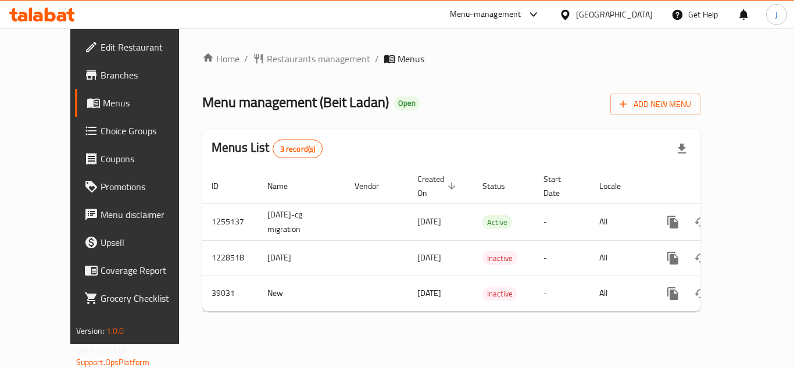
click at [576, 15] on div at bounding box center [567, 14] width 17 height 13
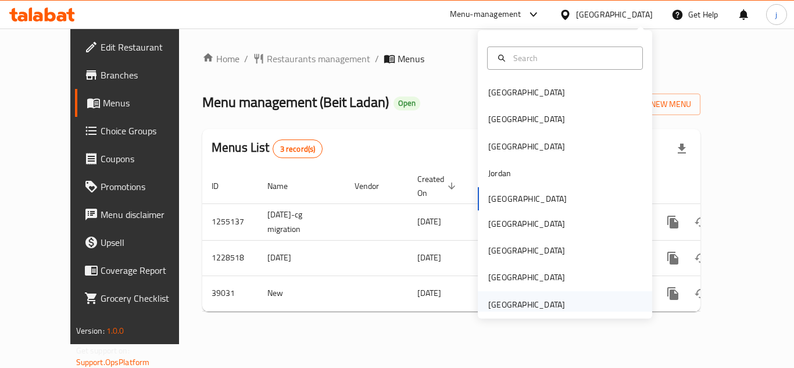
click at [532, 299] on div "[GEOGRAPHIC_DATA]" at bounding box center [526, 304] width 77 height 13
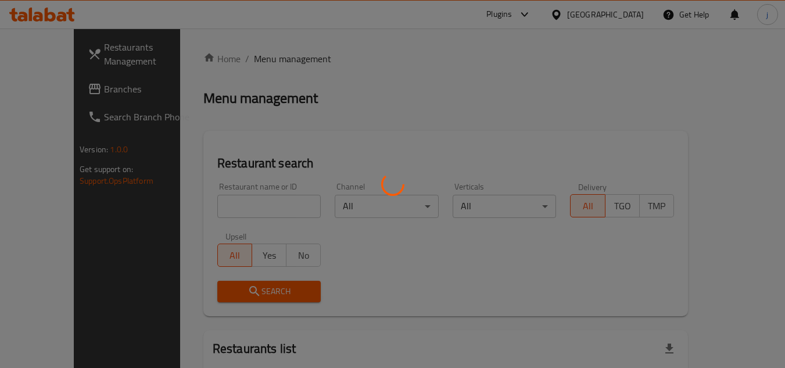
click at [53, 85] on div at bounding box center [392, 184] width 785 height 368
click at [85, 80] on div at bounding box center [392, 184] width 785 height 368
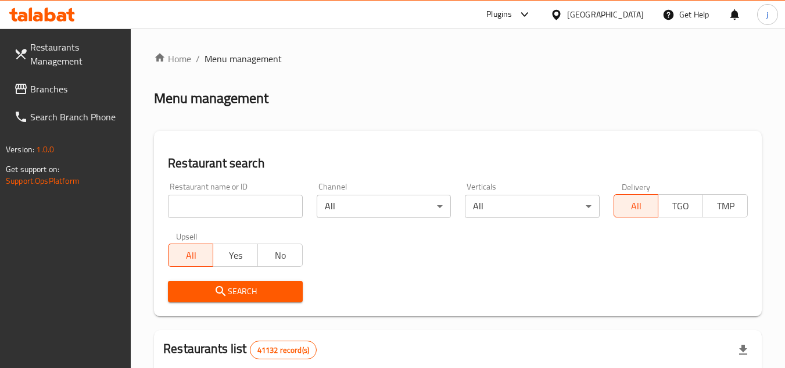
click at [53, 94] on span "Branches" at bounding box center [76, 89] width 92 height 14
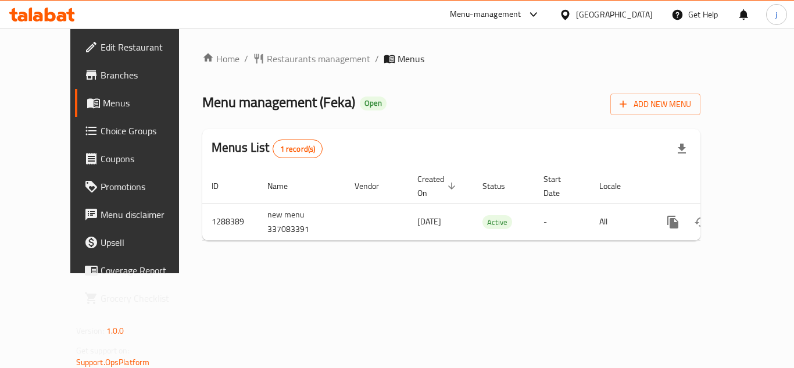
click at [101, 134] on span "Choice Groups" at bounding box center [147, 131] width 93 height 14
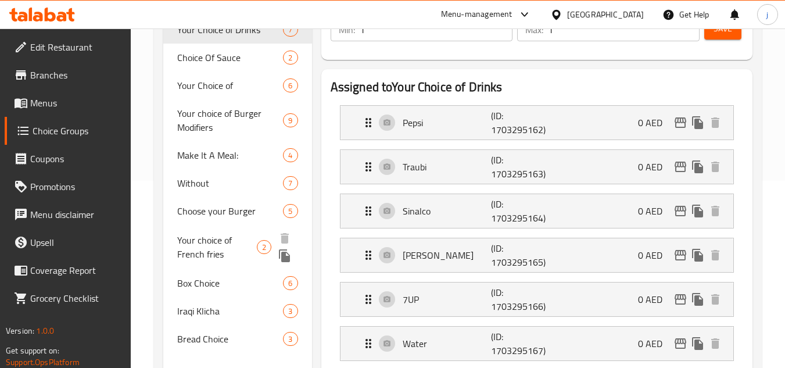
scroll to position [174, 0]
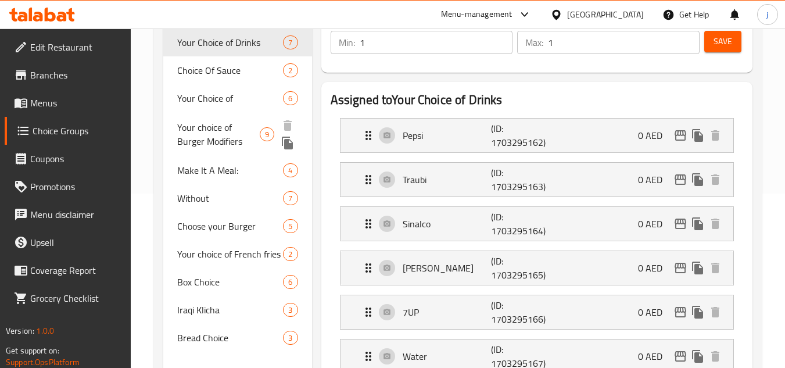
click at [203, 132] on span "Your choice of Burger Modifiers" at bounding box center [218, 134] width 83 height 28
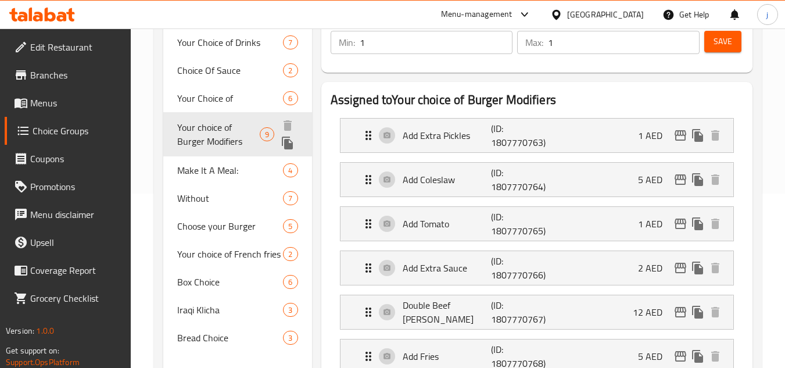
type input "Your choice of Burger Modifiers"
type input "اختيارك من إضافات البرجر"
type input "0"
type input "9"
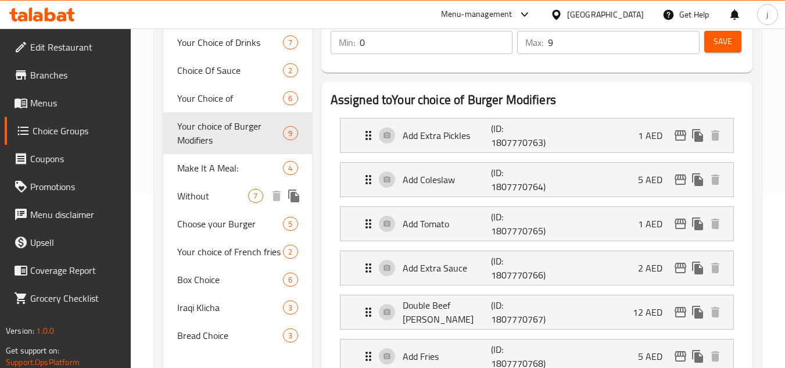
click at [197, 205] on div "Without 7" at bounding box center [237, 196] width 148 height 28
type input "Without"
type input "بدون"
type input "7"
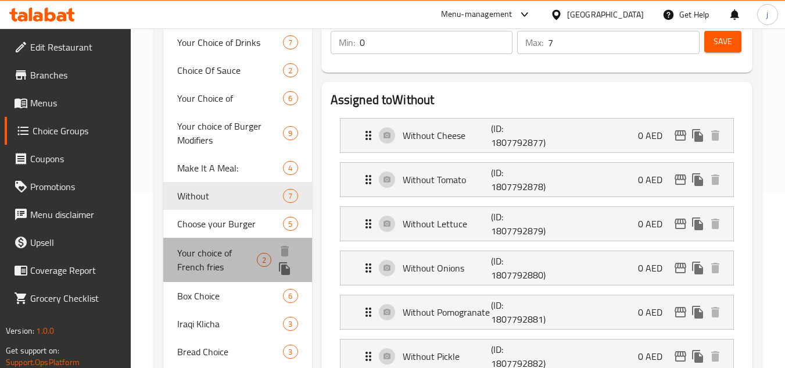
click at [206, 250] on span "Your choice of French fries" at bounding box center [216, 260] width 79 height 28
type input "Your choice of French fries"
type input "اختيارك من البطاطس المقلية"
type input "1"
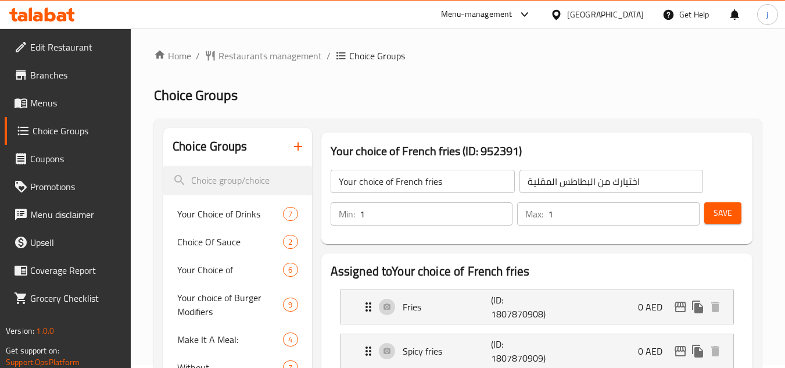
scroll to position [0, 0]
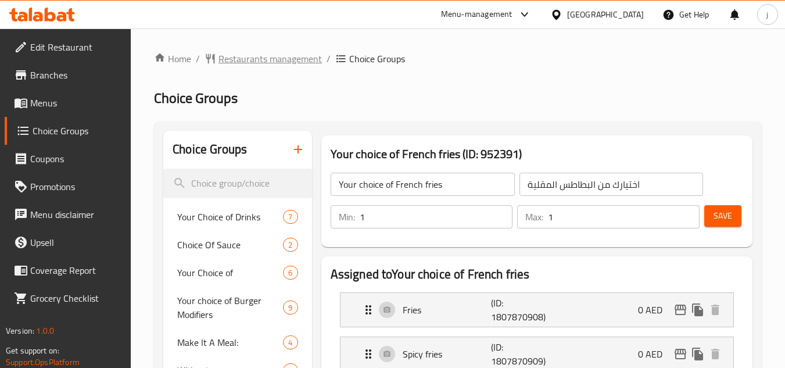
click at [232, 62] on span "Restaurants management" at bounding box center [270, 59] width 103 height 14
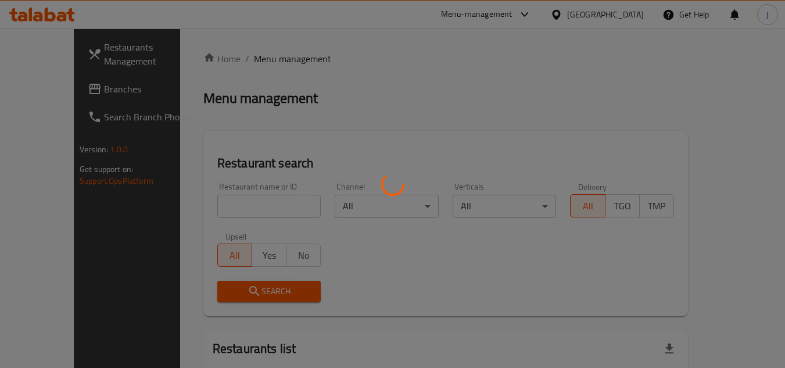
click at [43, 87] on div at bounding box center [392, 184] width 785 height 368
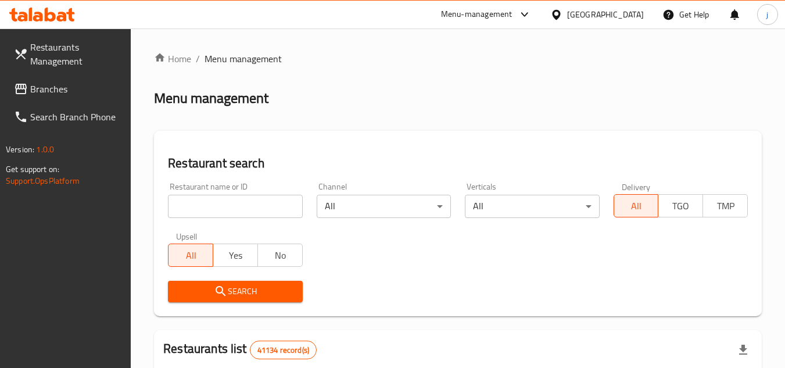
click at [43, 87] on span "Branches" at bounding box center [76, 89] width 92 height 14
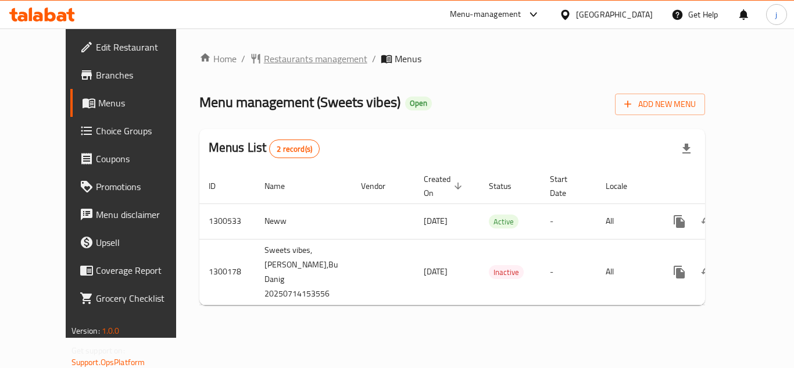
click at [264, 59] on span "Restaurants management" at bounding box center [315, 59] width 103 height 14
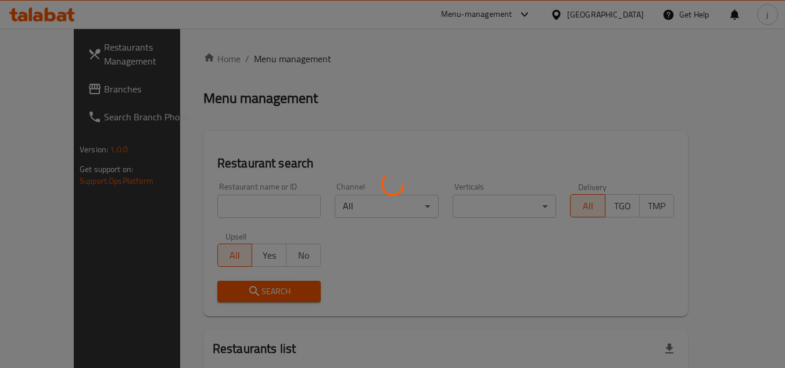
click at [60, 72] on div at bounding box center [392, 184] width 785 height 368
click at [51, 85] on div at bounding box center [392, 184] width 785 height 368
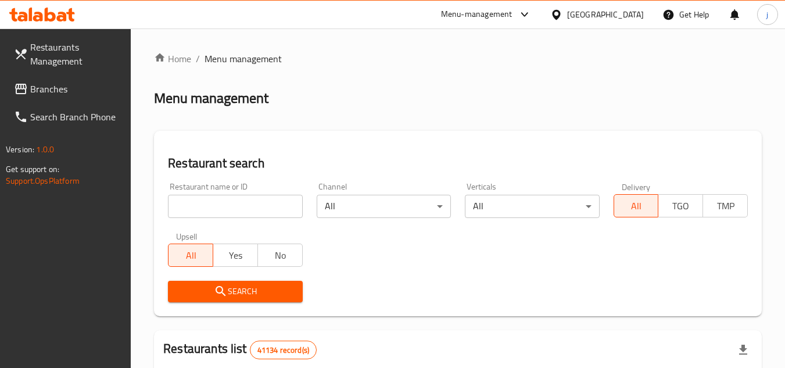
click at [51, 85] on span "Branches" at bounding box center [76, 89] width 92 height 14
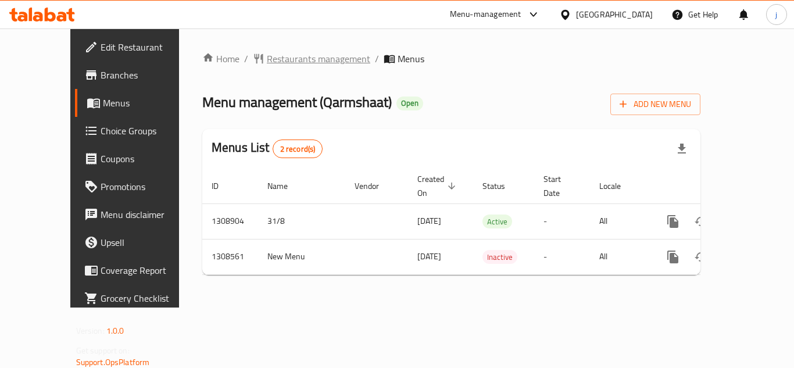
click at [267, 52] on span "Restaurants management" at bounding box center [318, 59] width 103 height 14
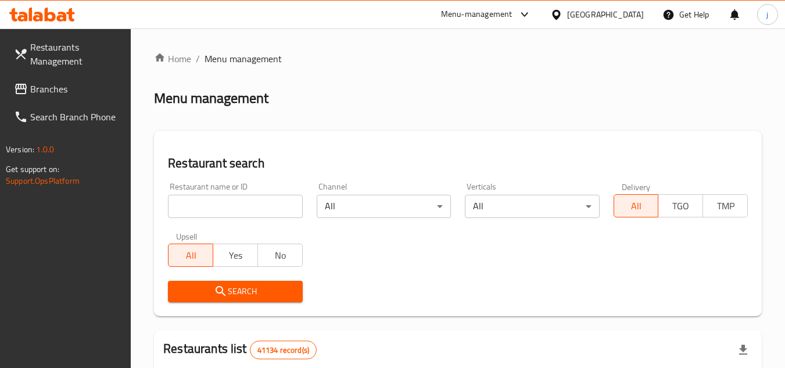
click at [44, 94] on div at bounding box center [392, 184] width 785 height 368
click at [44, 94] on span "Branches" at bounding box center [76, 89] width 92 height 14
